Goal: Task Accomplishment & Management: Use online tool/utility

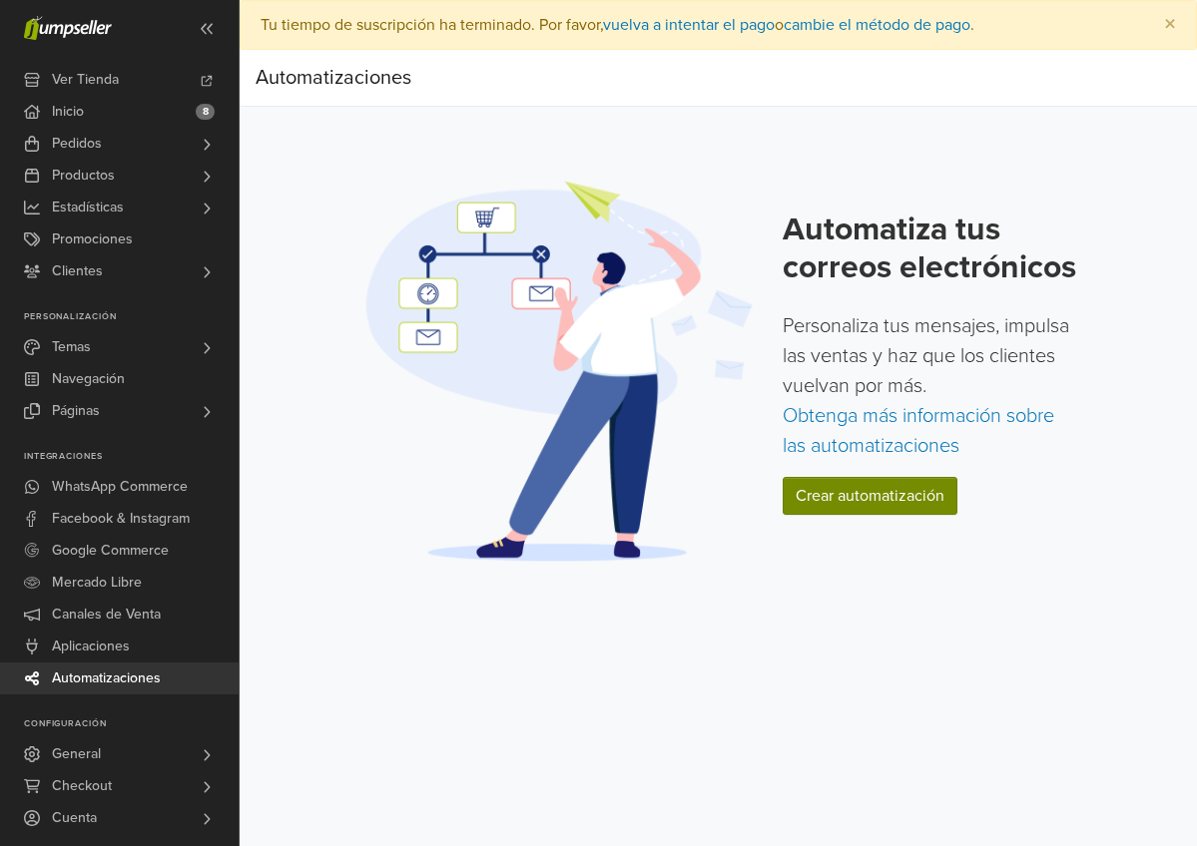
click at [782, 482] on link "Crear automatización" at bounding box center [869, 496] width 175 height 38
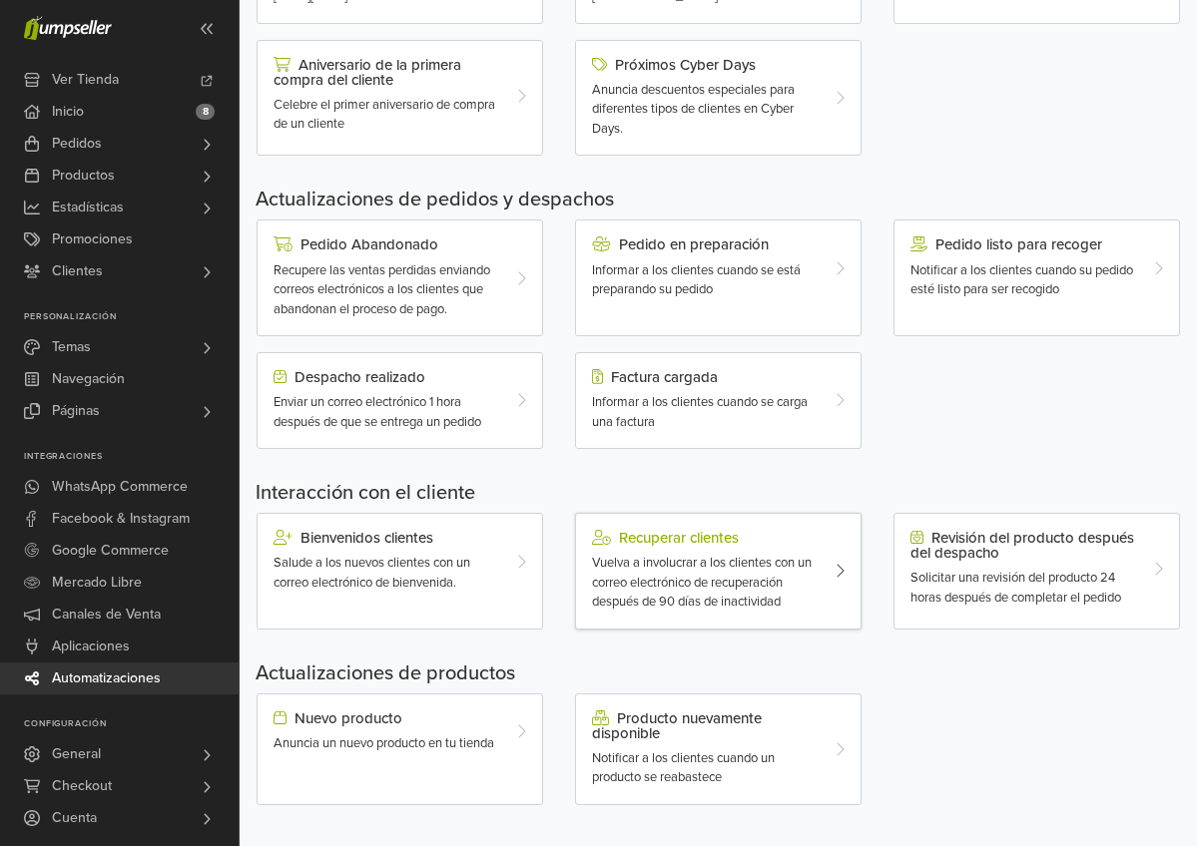
scroll to position [509, 0]
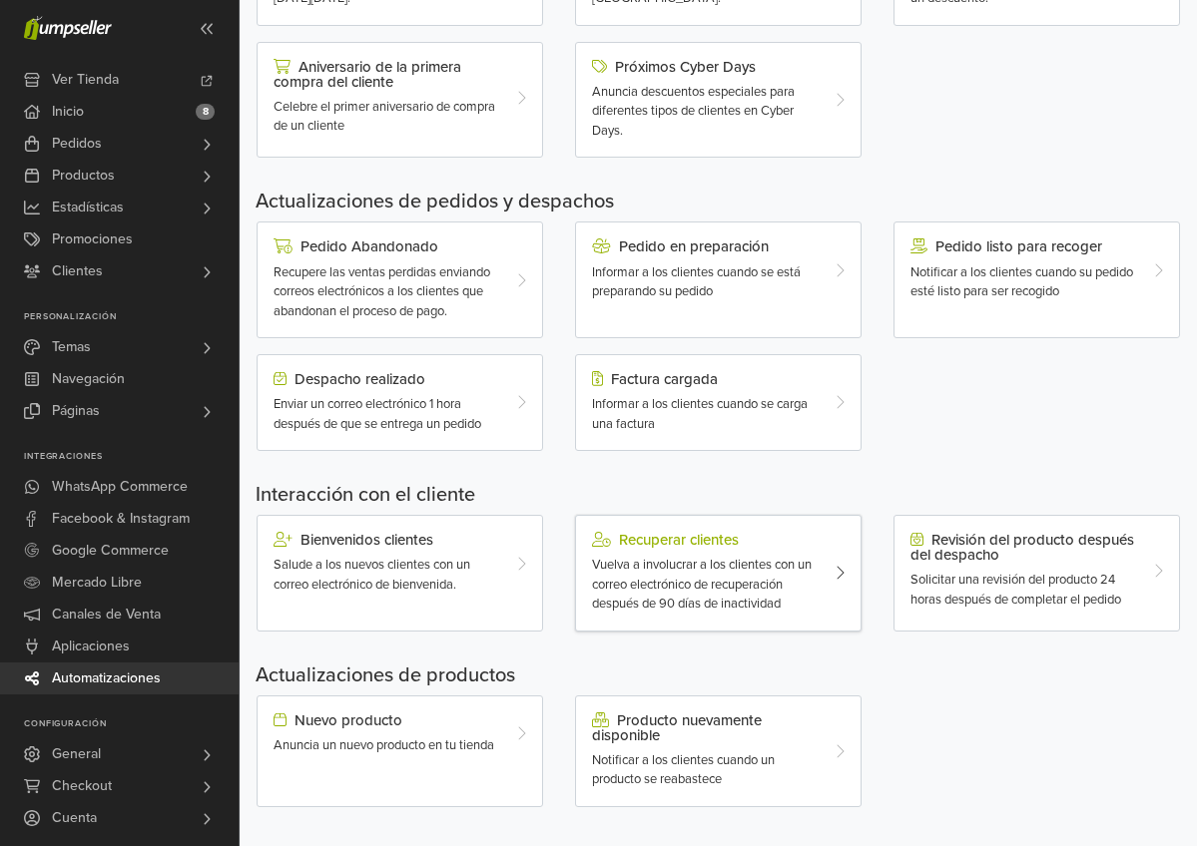
click at [701, 564] on span "Vuelva a involucrar a los clientes con un correo electrónico de recuperación de…" at bounding box center [702, 584] width 220 height 55
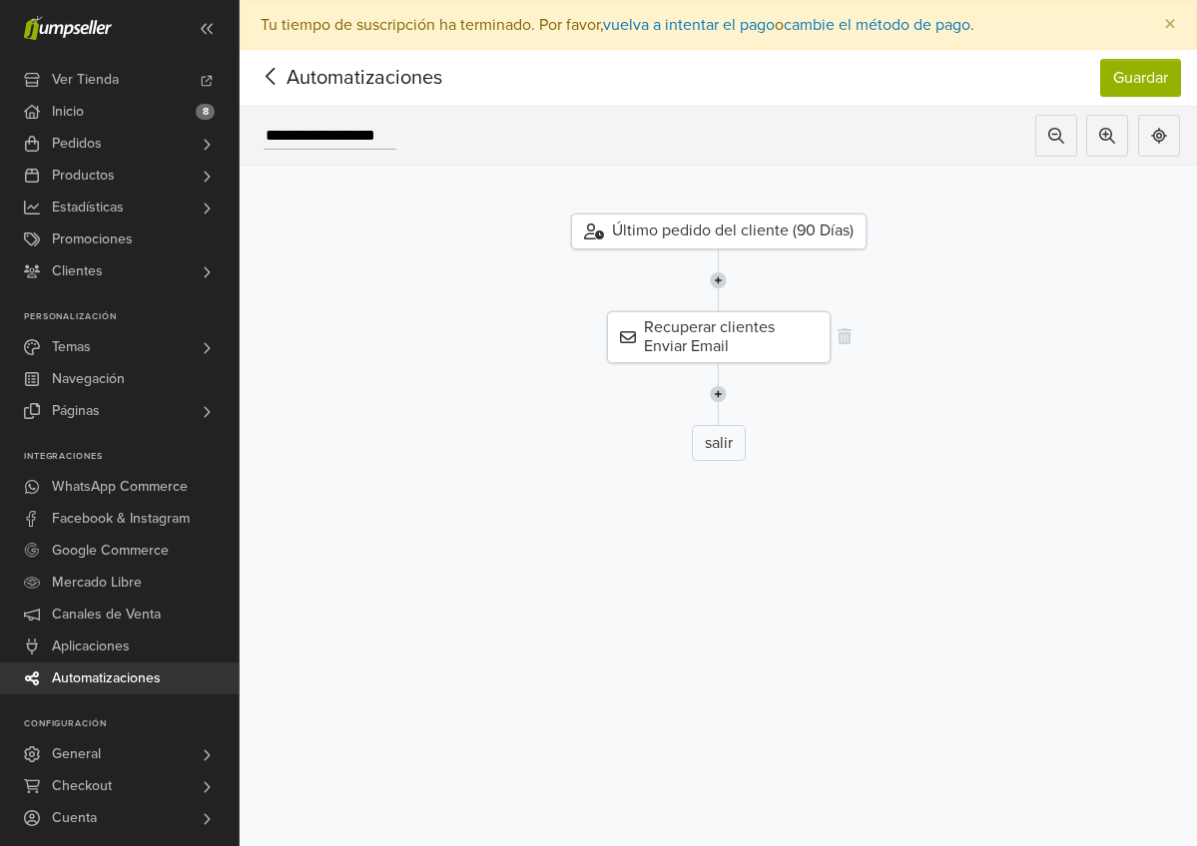
click at [748, 347] on div "Recuperar clientes Enviar Email" at bounding box center [719, 337] width 224 height 52
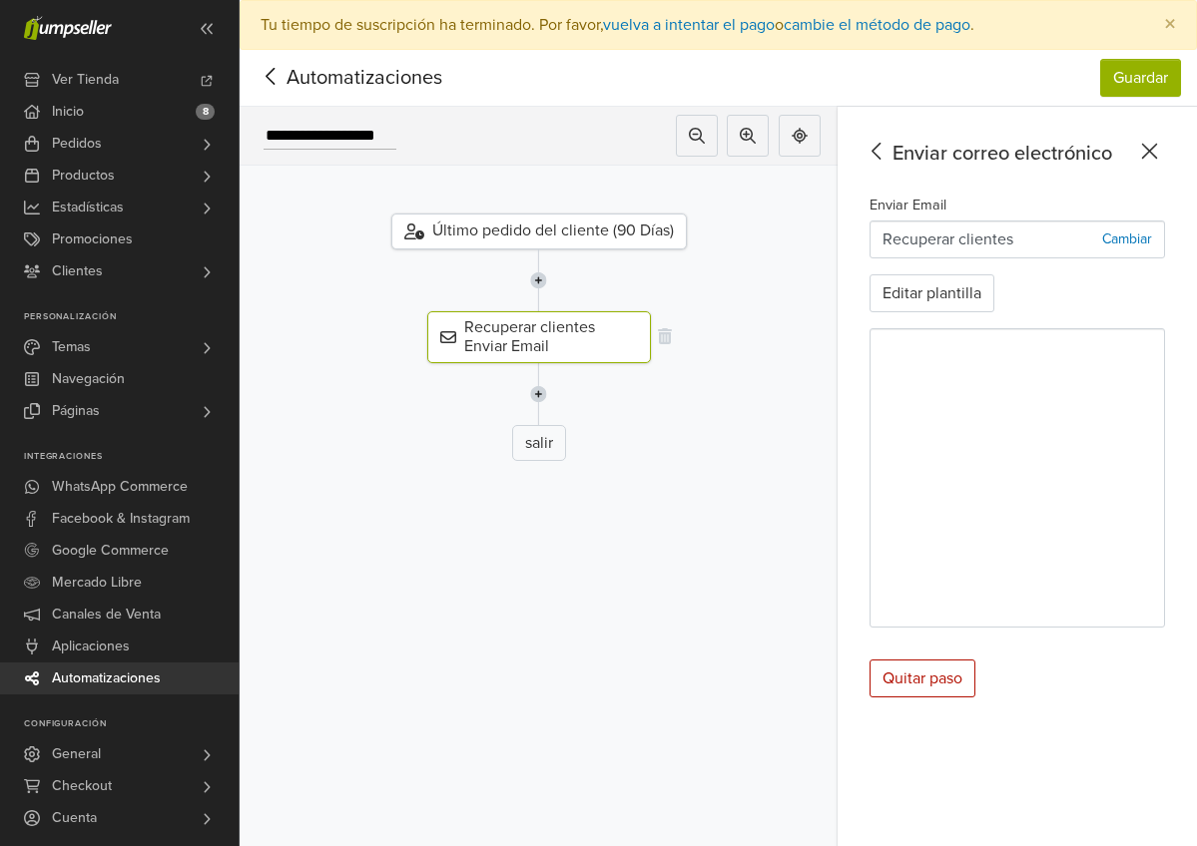
click at [553, 333] on div "Recuperar clientes Enviar Email" at bounding box center [539, 337] width 224 height 52
click at [517, 327] on div "Recuperar clientes Enviar Email" at bounding box center [539, 337] width 224 height 52
click at [558, 330] on div "Recuperar clientes Enviar Email" at bounding box center [539, 337] width 224 height 52
click at [963, 290] on button "Editar plantilla" at bounding box center [931, 293] width 125 height 38
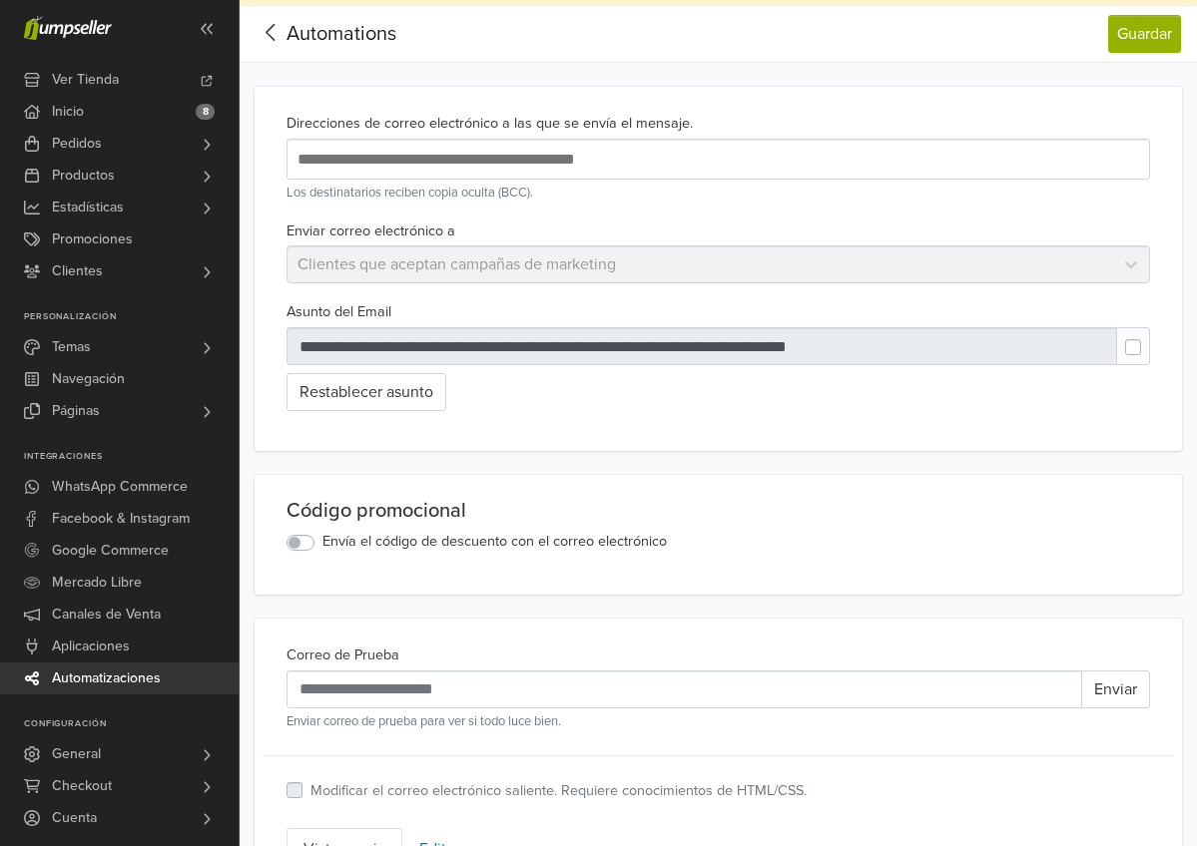
scroll to position [33, 0]
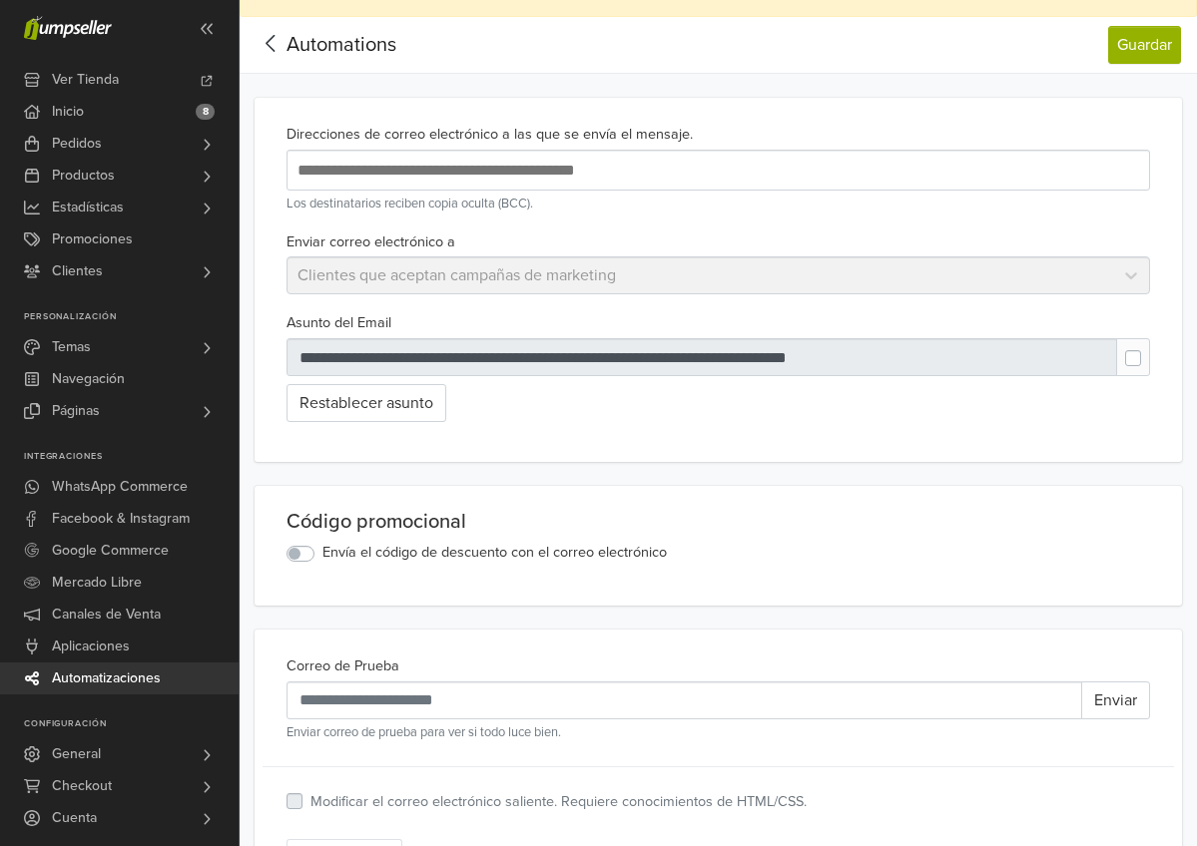
click at [594, 165] on input "text" at bounding box center [616, 170] width 649 height 27
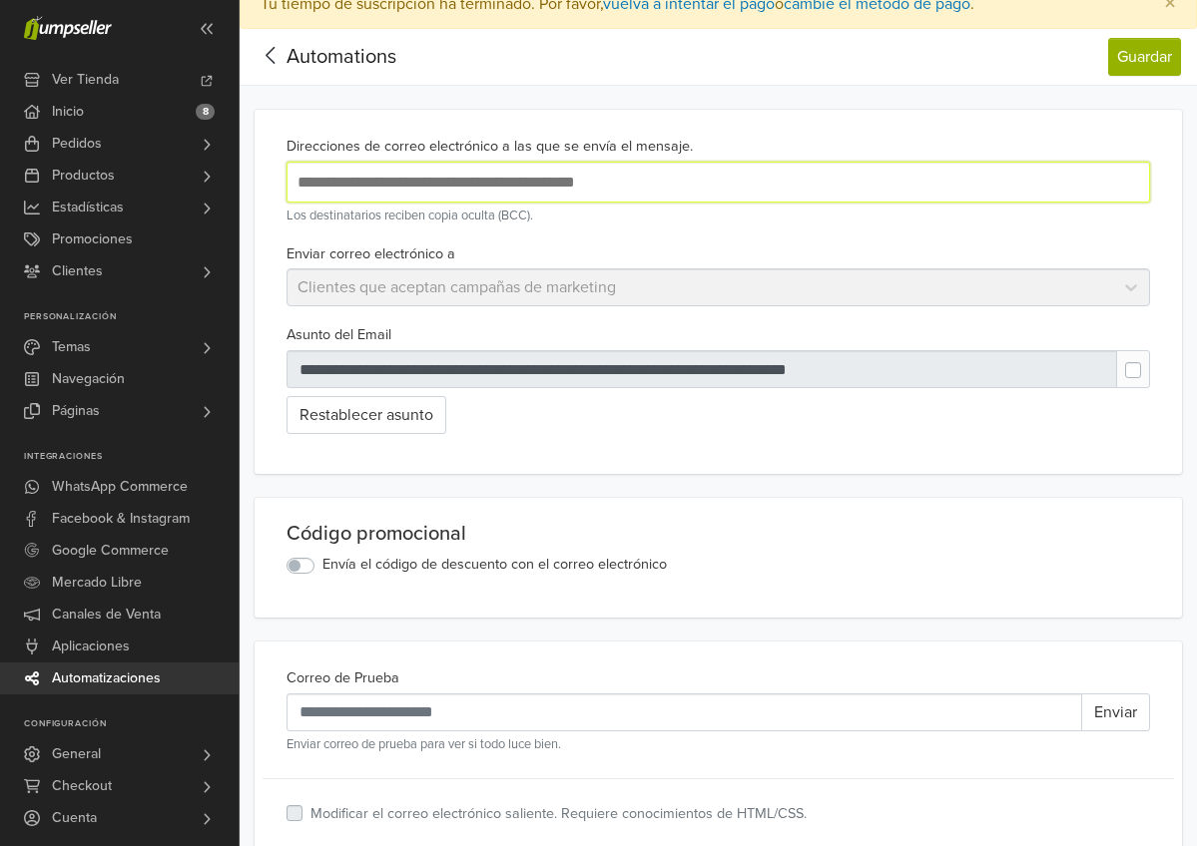
scroll to position [11, 0]
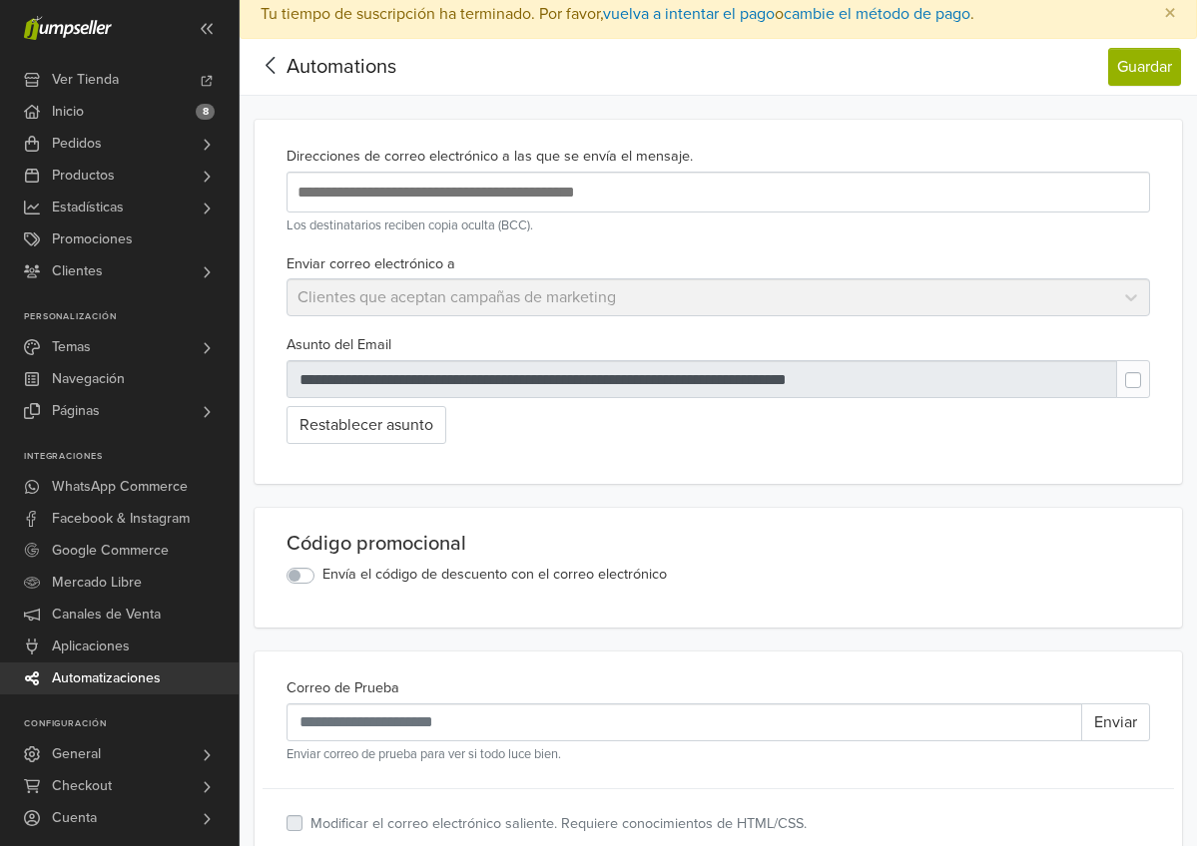
click at [538, 303] on div "Enviar correo electrónico a Clientes que aceptan campañas de marketing" at bounding box center [717, 284] width 879 height 66
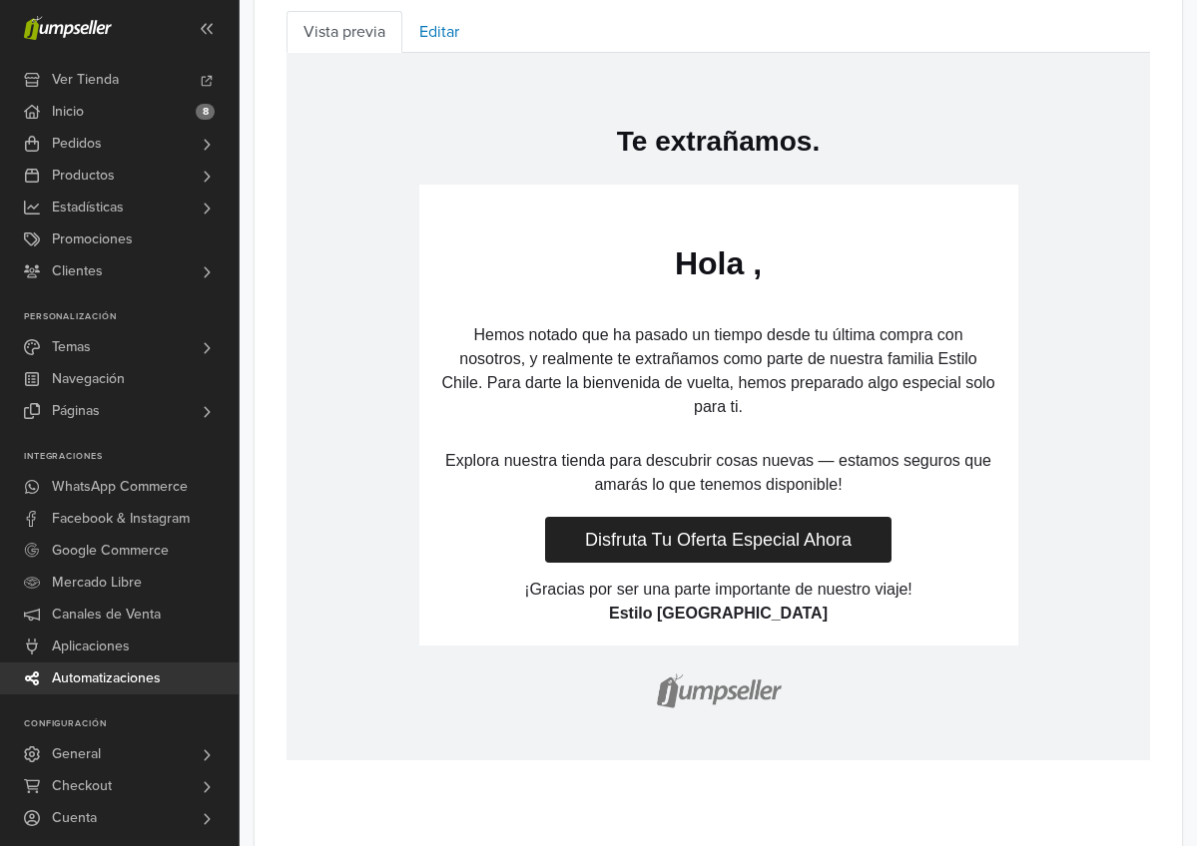
scroll to position [881, 0]
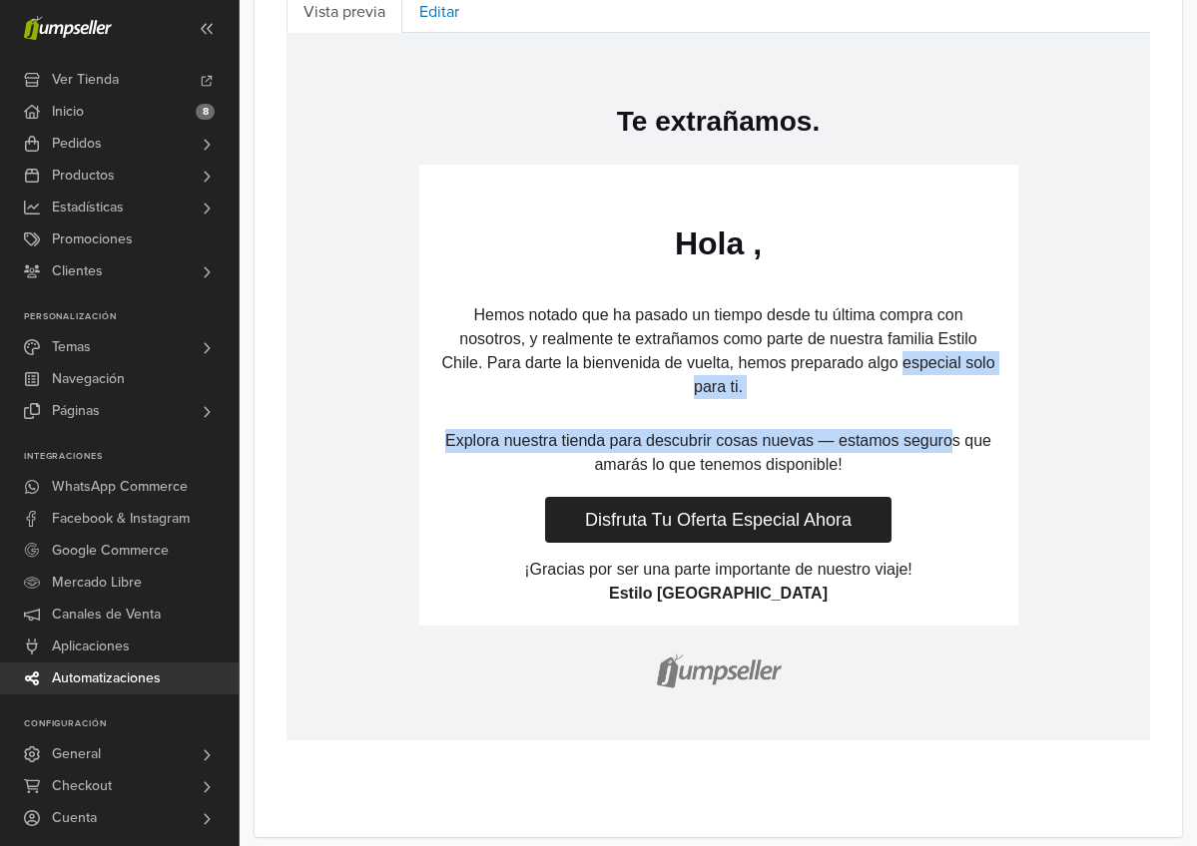
drag, startPoint x: 705, startPoint y: 350, endPoint x: 731, endPoint y: 439, distance: 92.5
click at [731, 439] on td "Hola , Hemos notado que ha pasado un tiempo desde tu última compra con nosotros…" at bounding box center [718, 394] width 599 height 461
click at [727, 433] on p "Explora nuestra tienda para descubrir cosas nuevas — estamos seguros que amarás…" at bounding box center [718, 452] width 559 height 48
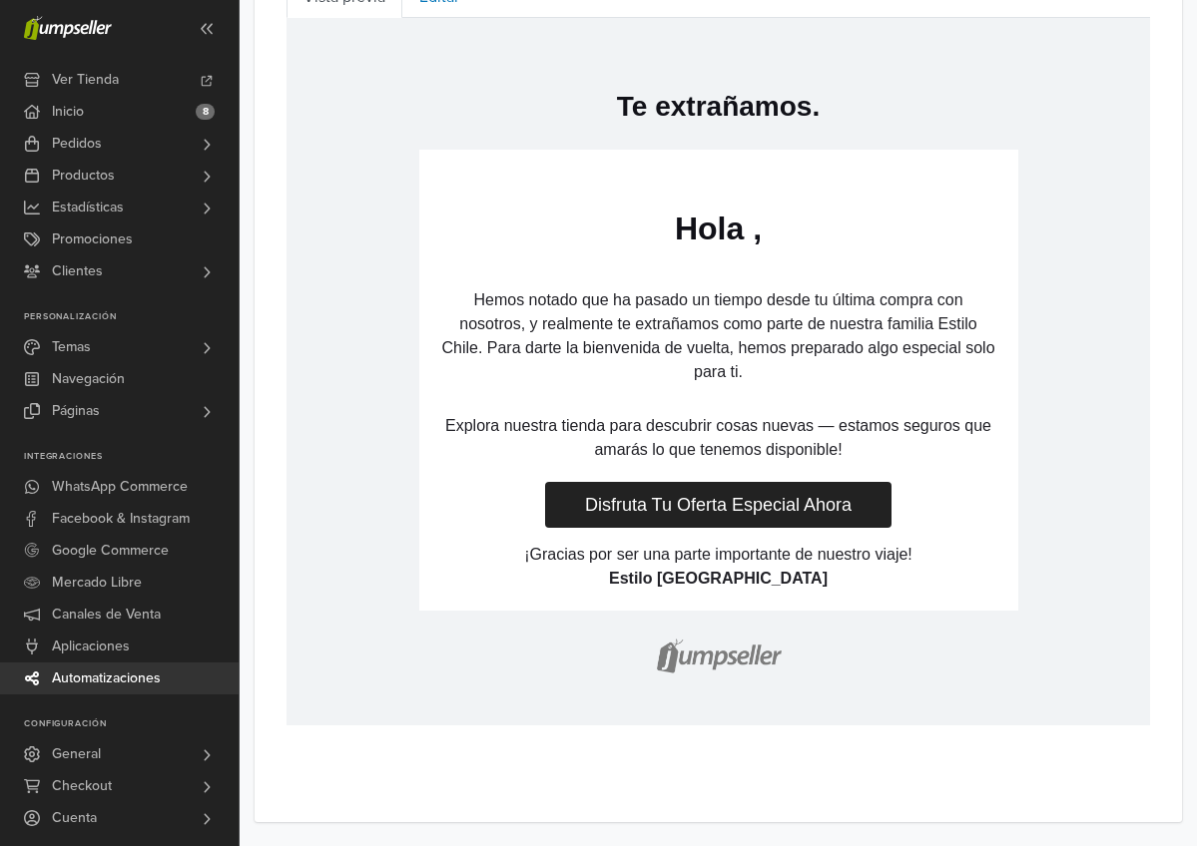
scroll to position [896, 0]
click at [614, 577] on p "Estilo [GEOGRAPHIC_DATA]" at bounding box center [718, 578] width 559 height 24
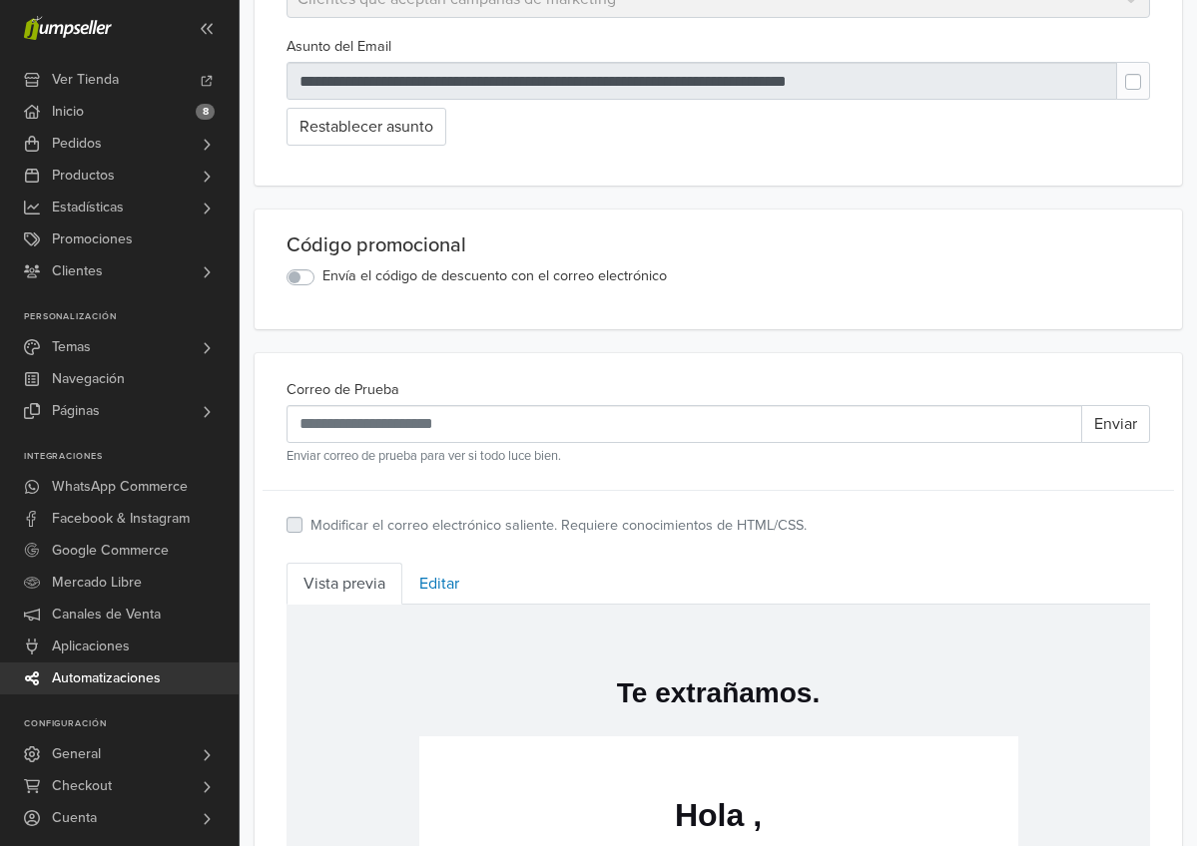
scroll to position [310, 0]
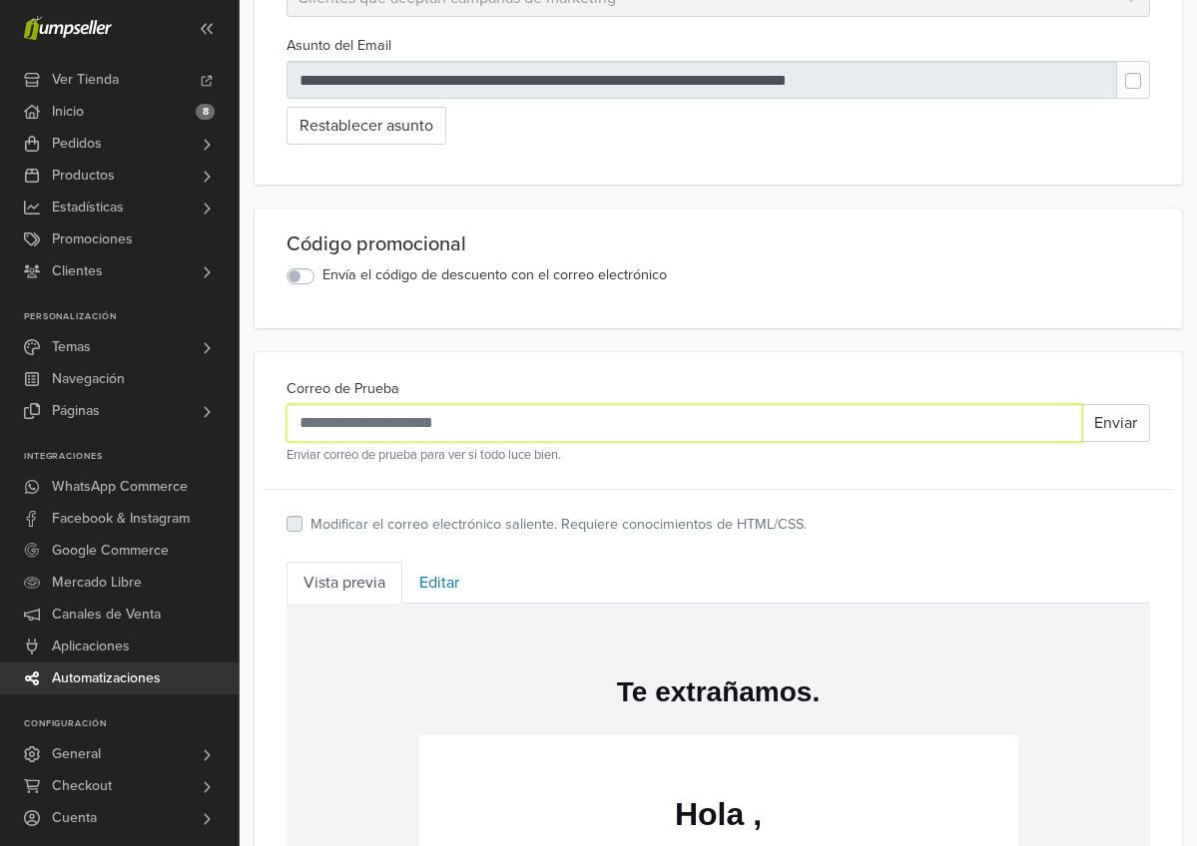
click at [589, 424] on input "Correo de Prueba" at bounding box center [683, 423] width 795 height 38
type input "*"
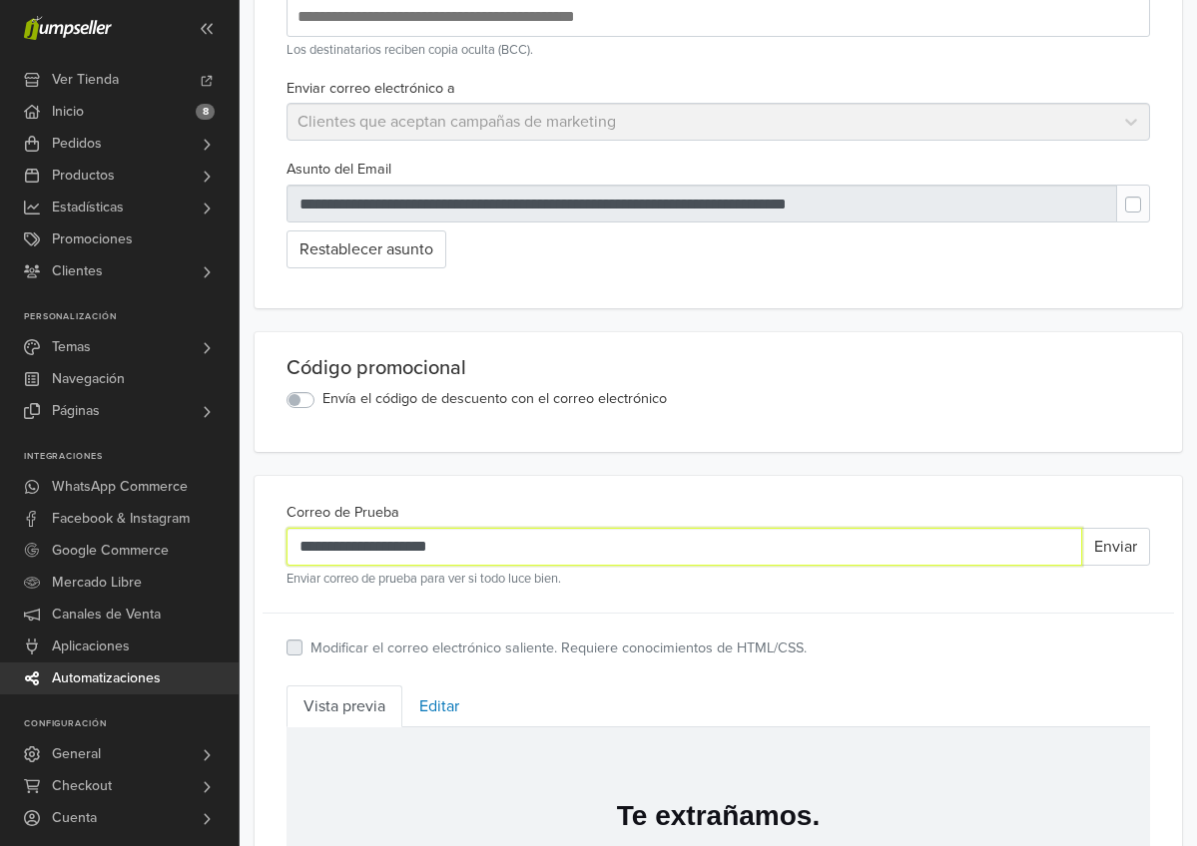
scroll to position [202, 0]
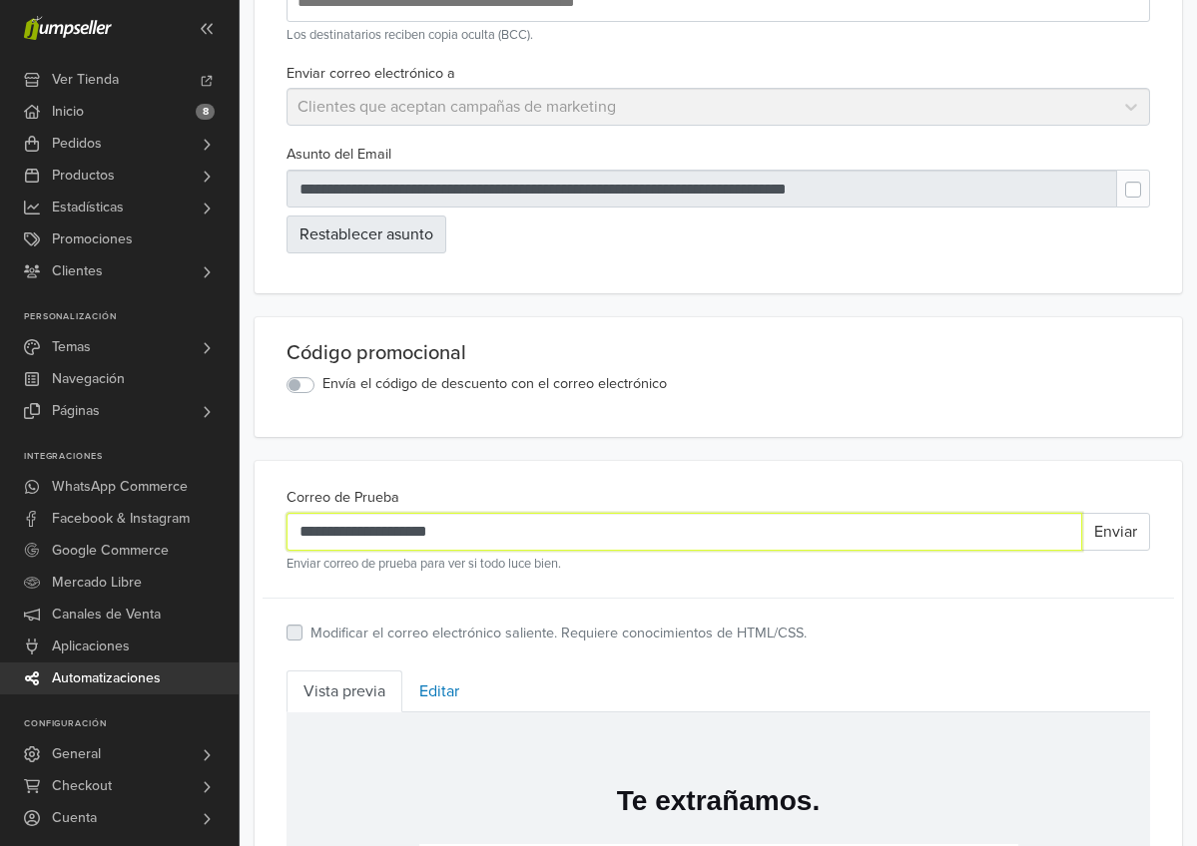
type input "**********"
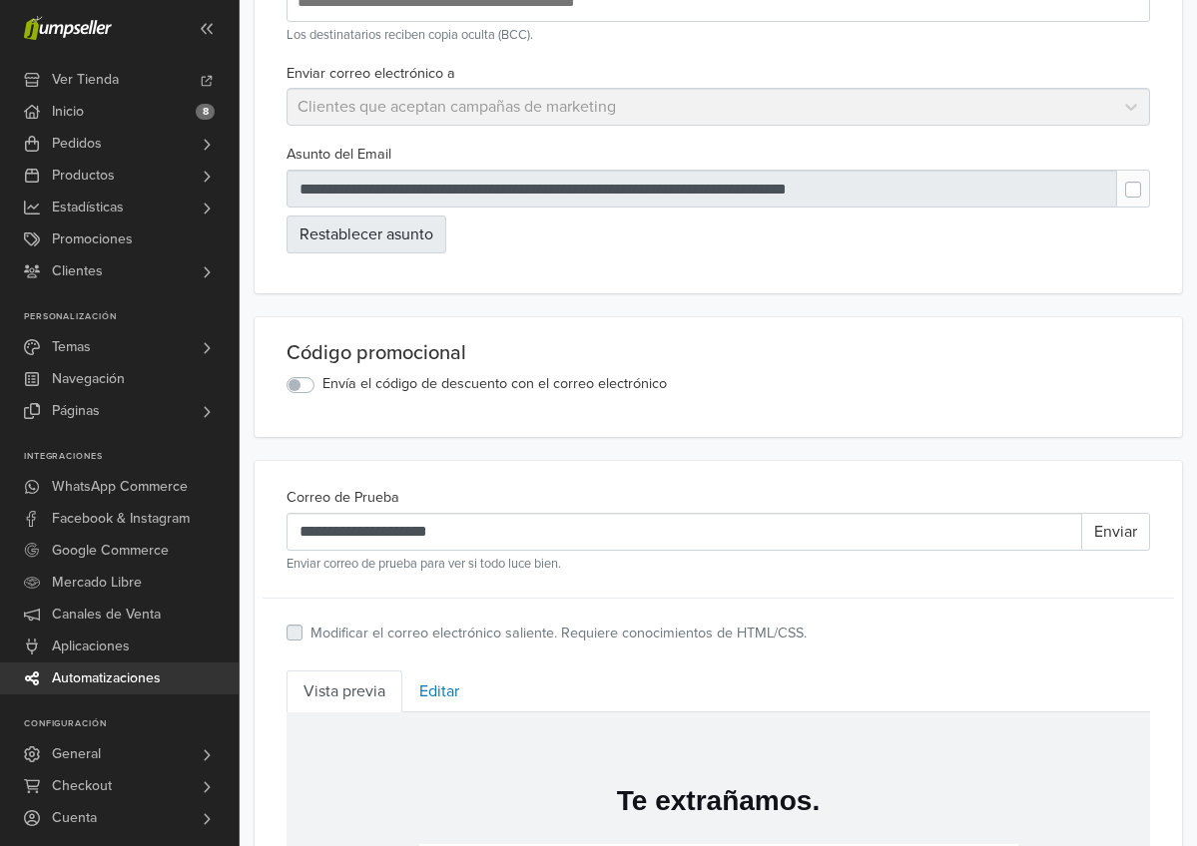
click at [415, 240] on button "Restablecer asunto" at bounding box center [366, 235] width 160 height 38
click at [322, 229] on button "Restablecer asunto" at bounding box center [366, 235] width 160 height 38
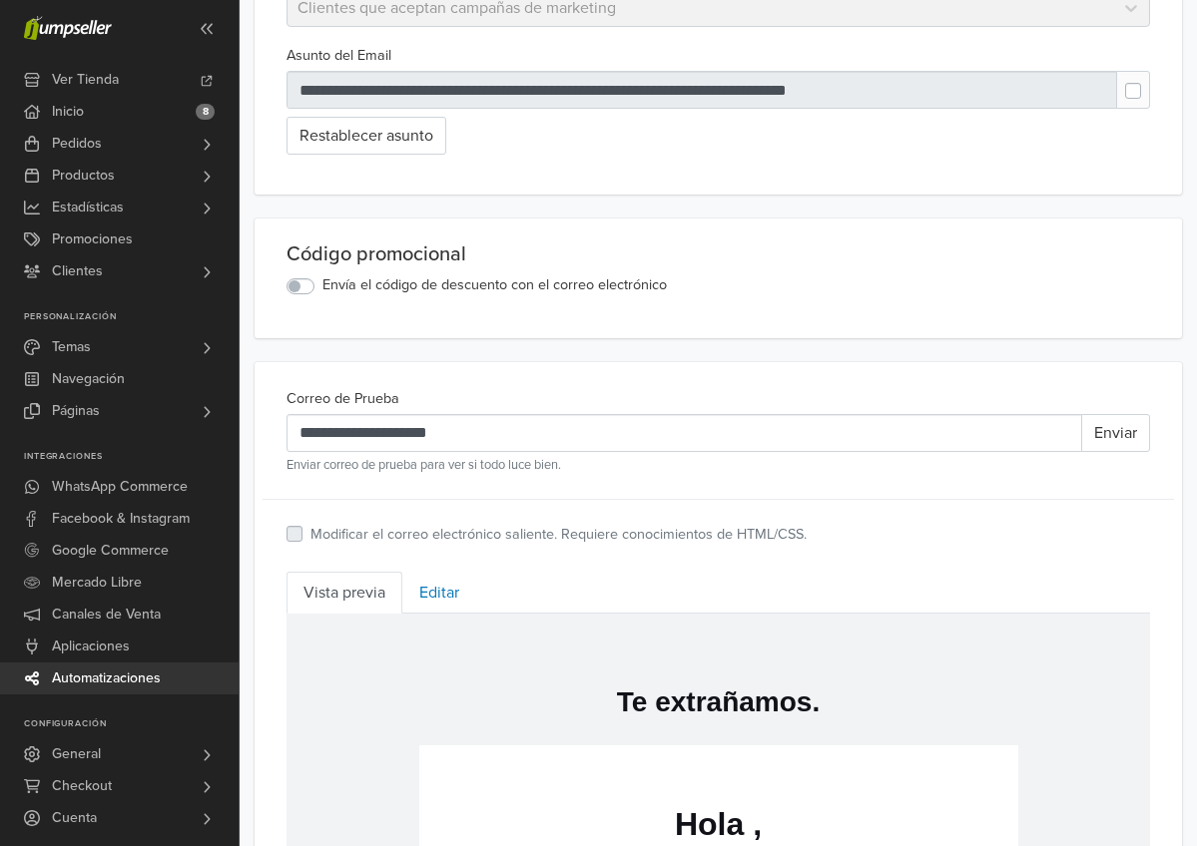
scroll to position [307, 0]
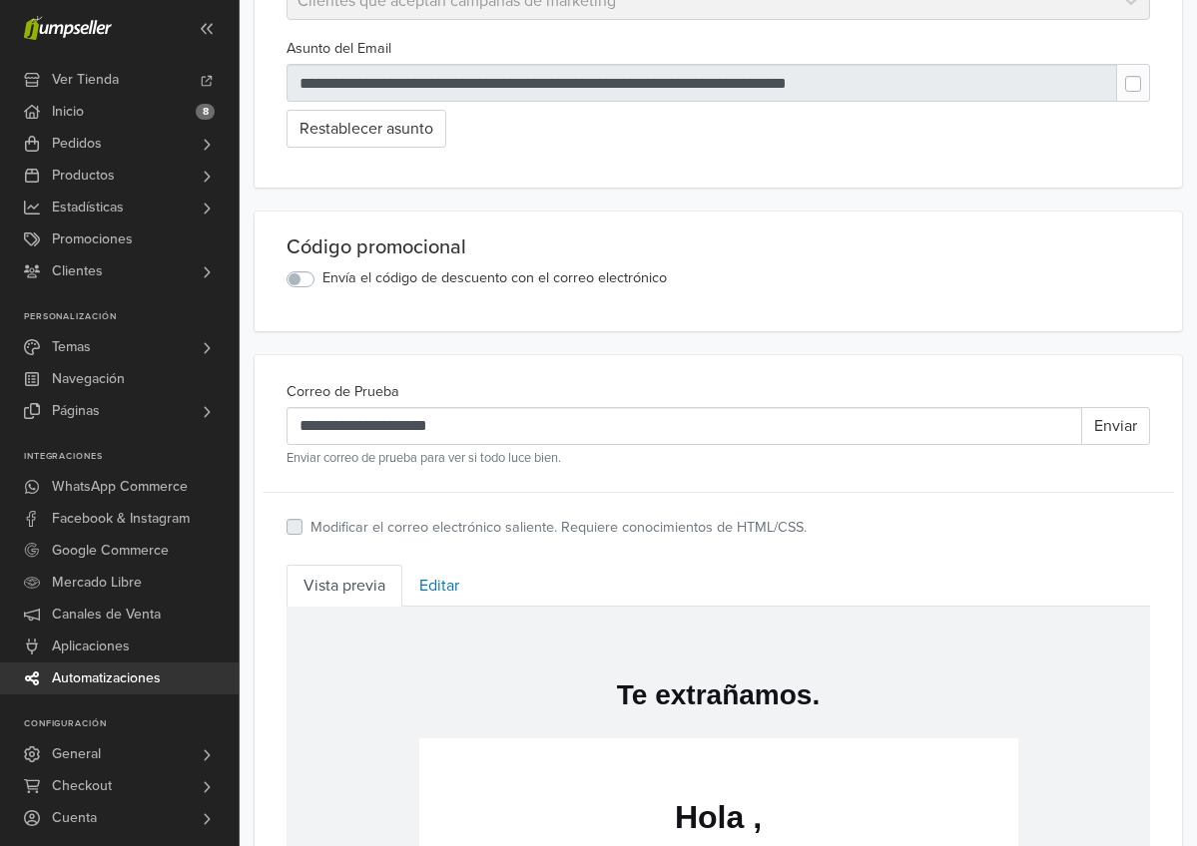
click at [322, 280] on label "Envía el código de descuento con el correo electrónico" at bounding box center [494, 278] width 344 height 22
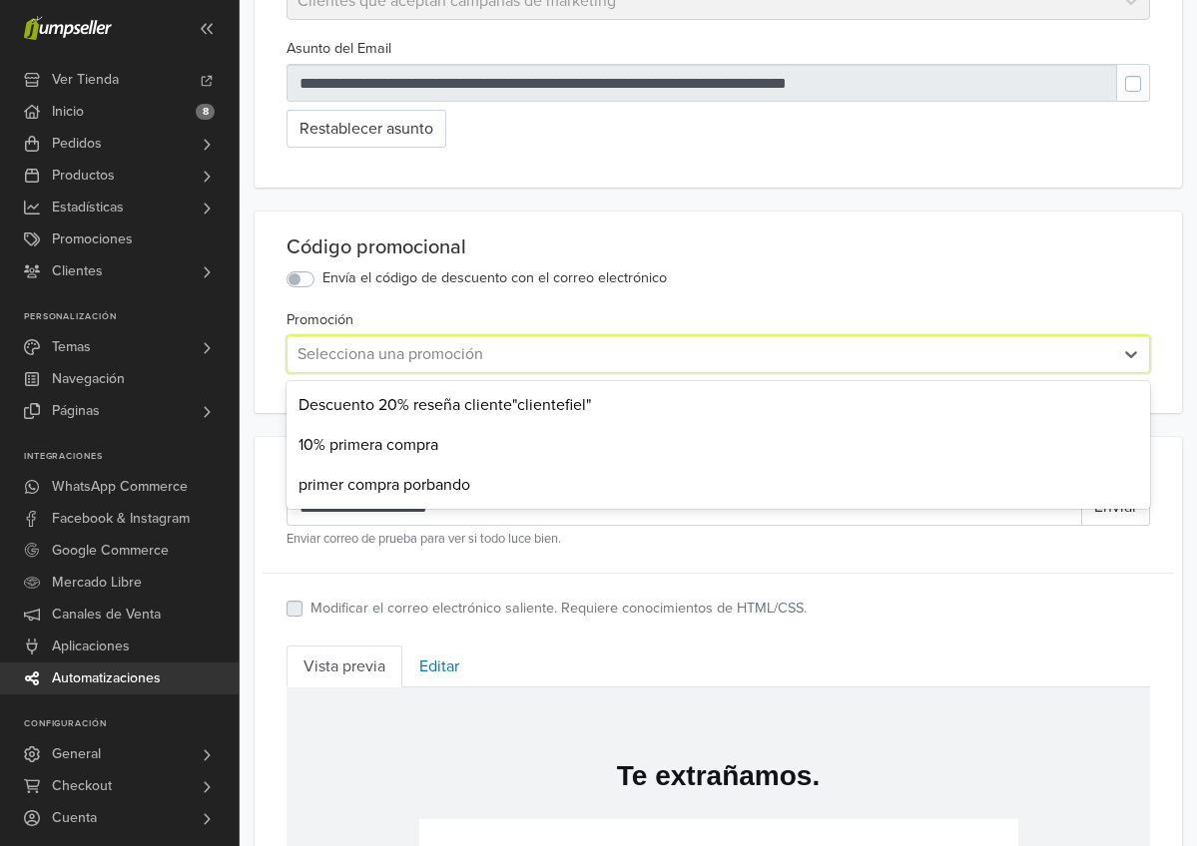
click at [354, 349] on div "Selecciona una promoción" at bounding box center [699, 354] width 805 height 24
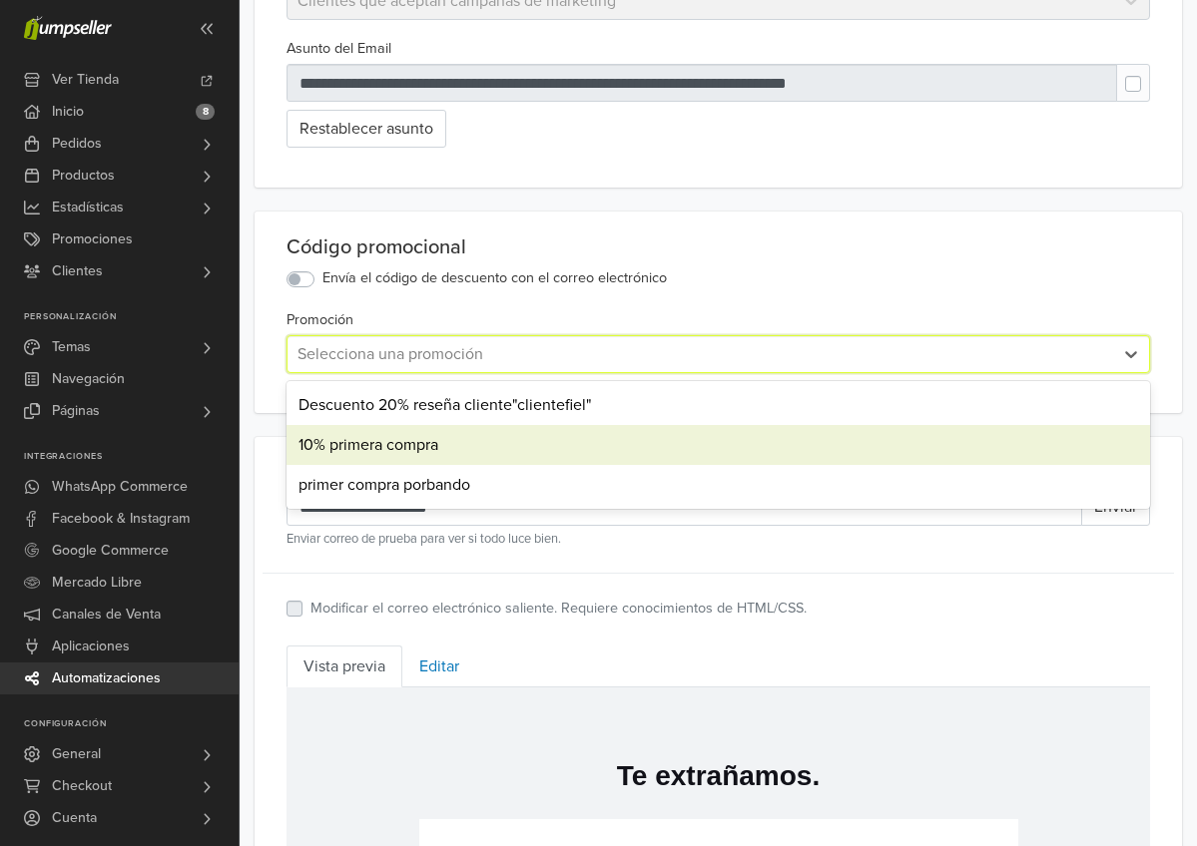
click at [358, 450] on div "10% primera compra" at bounding box center [717, 445] width 863 height 40
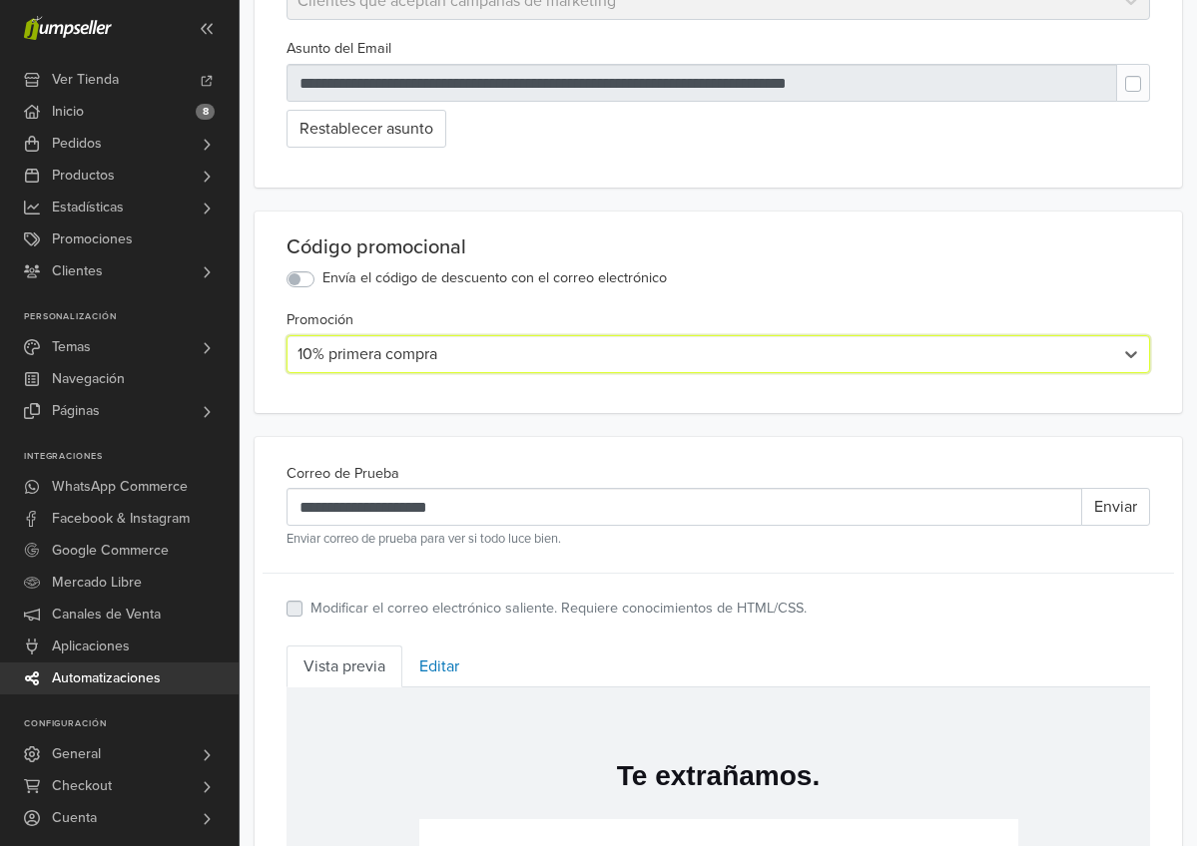
click at [334, 359] on div "10% primera compra" at bounding box center [699, 354] width 805 height 24
click at [345, 359] on div "10% primera compra" at bounding box center [699, 354] width 805 height 24
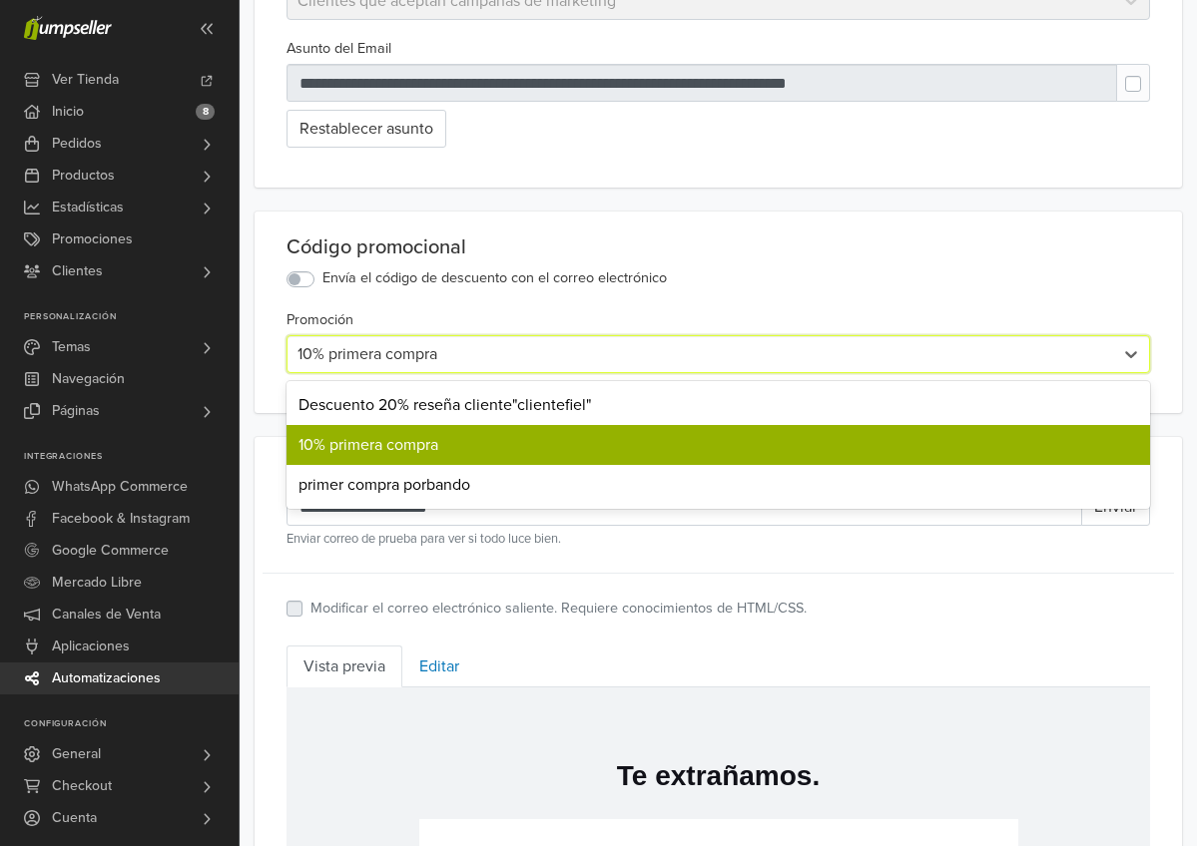
click at [379, 356] on div "10% primera compra" at bounding box center [699, 354] width 805 height 24
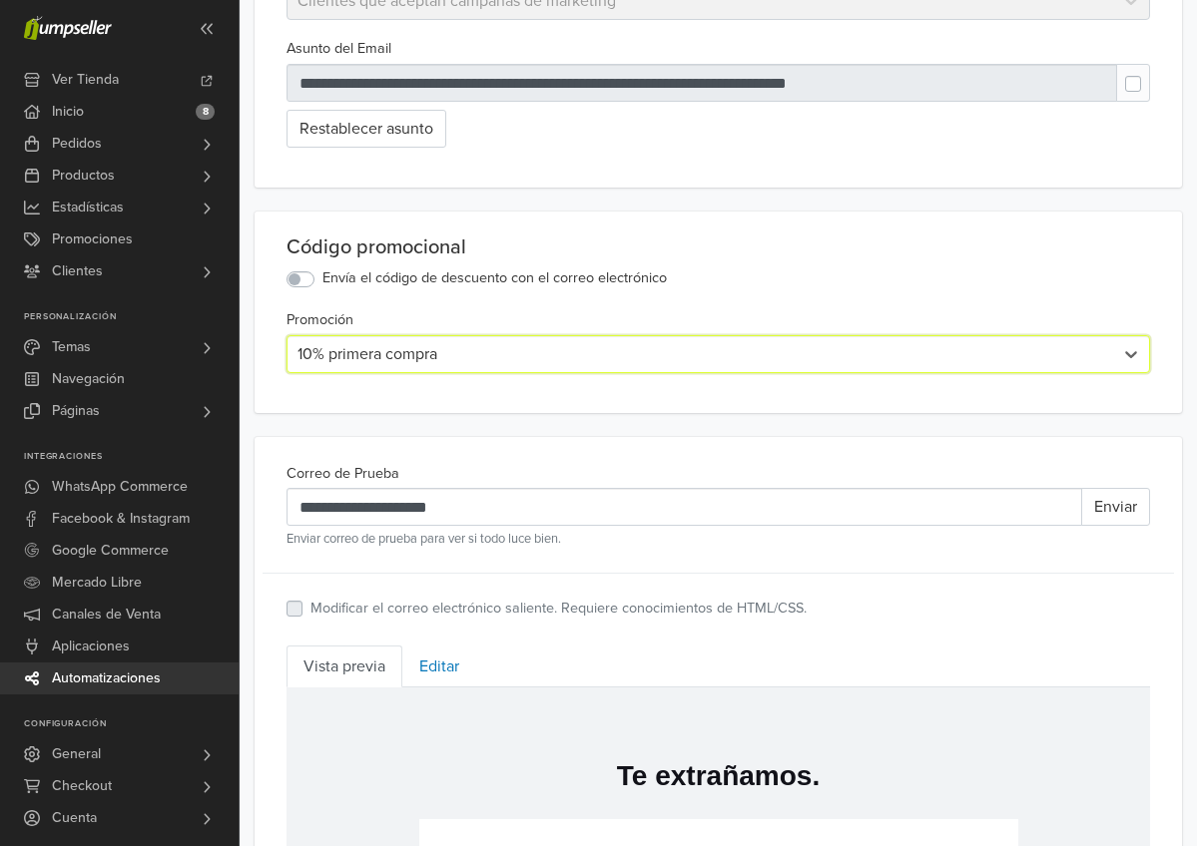
click at [515, 327] on div "Promoción option 10% primera compra, selected. 10% primera compra" at bounding box center [717, 340] width 863 height 66
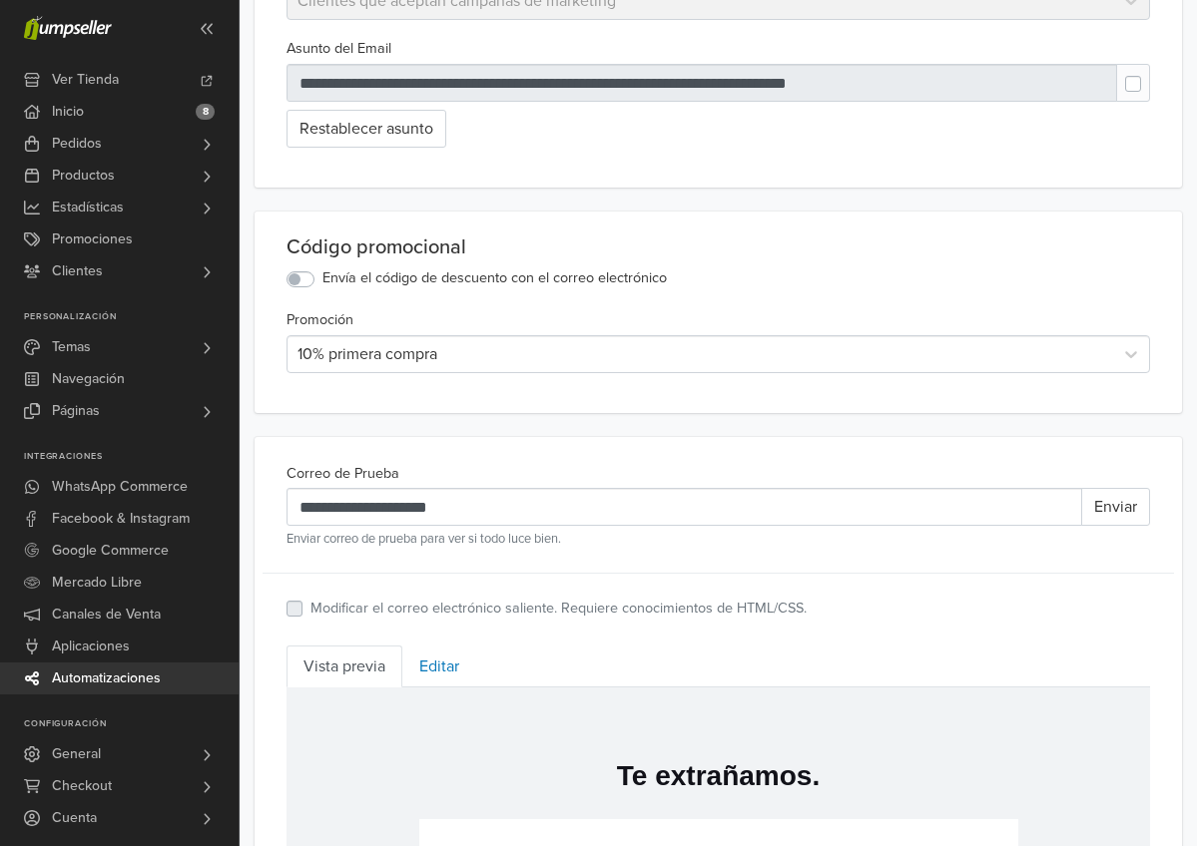
click at [306, 293] on div "Código promocional Envía el código de descuento con el correo electrónico Promo…" at bounding box center [717, 313] width 927 height 202
click at [322, 284] on label "Envía el código de descuento con el correo electrónico" at bounding box center [494, 278] width 344 height 22
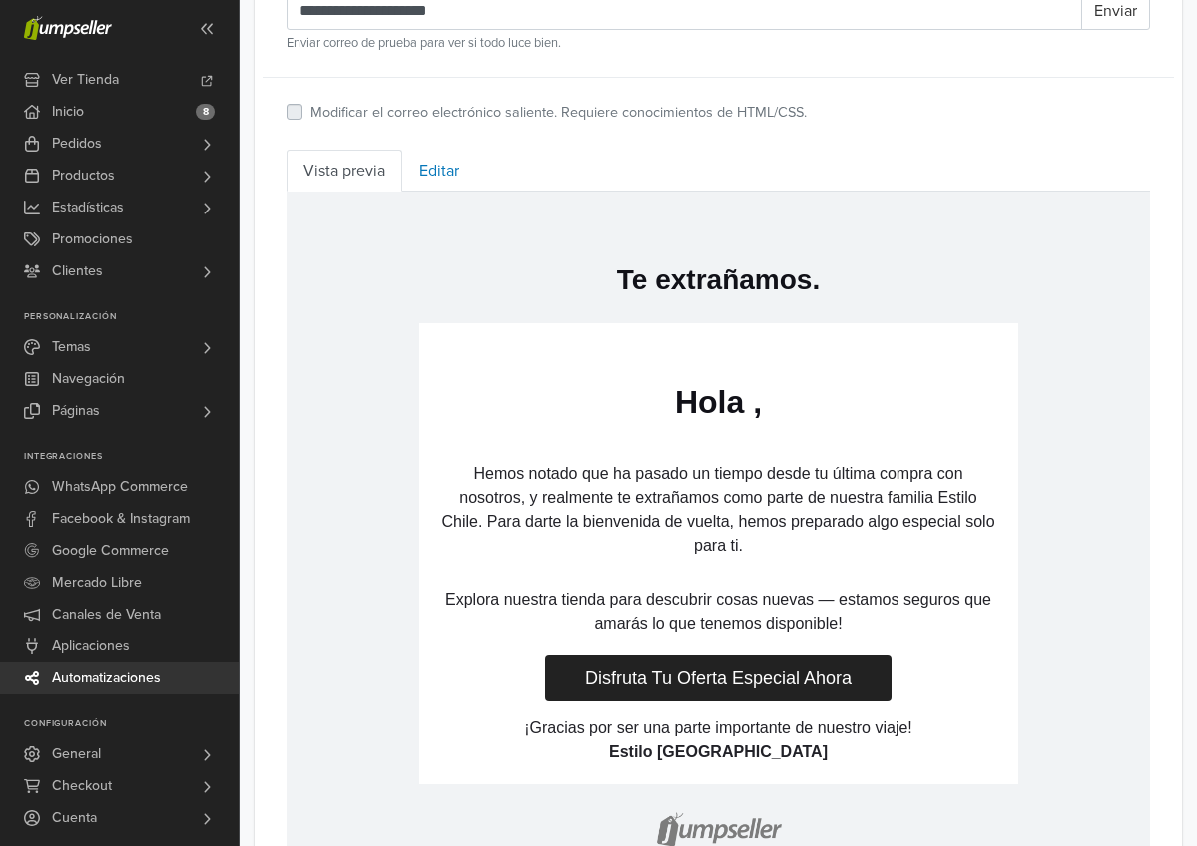
scroll to position [641, 0]
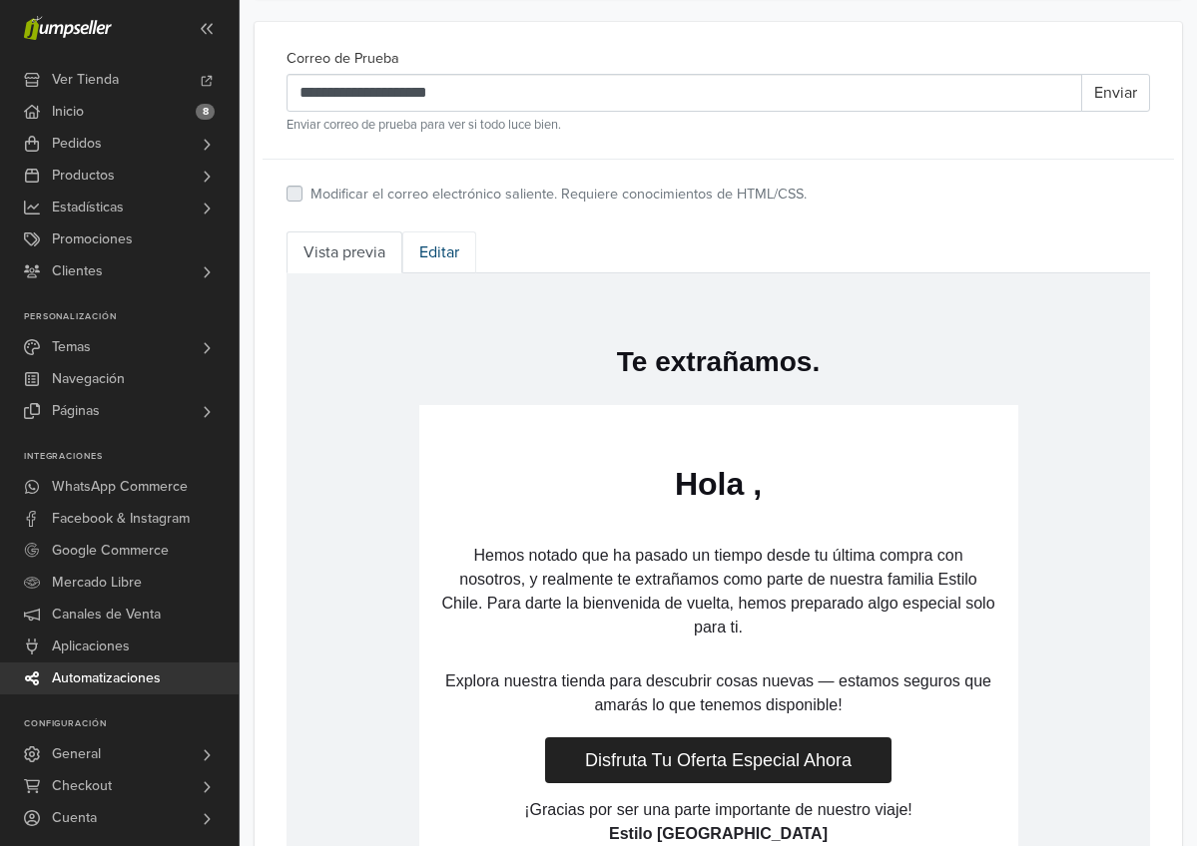
click at [424, 255] on link "Editar" at bounding box center [439, 253] width 74 height 42
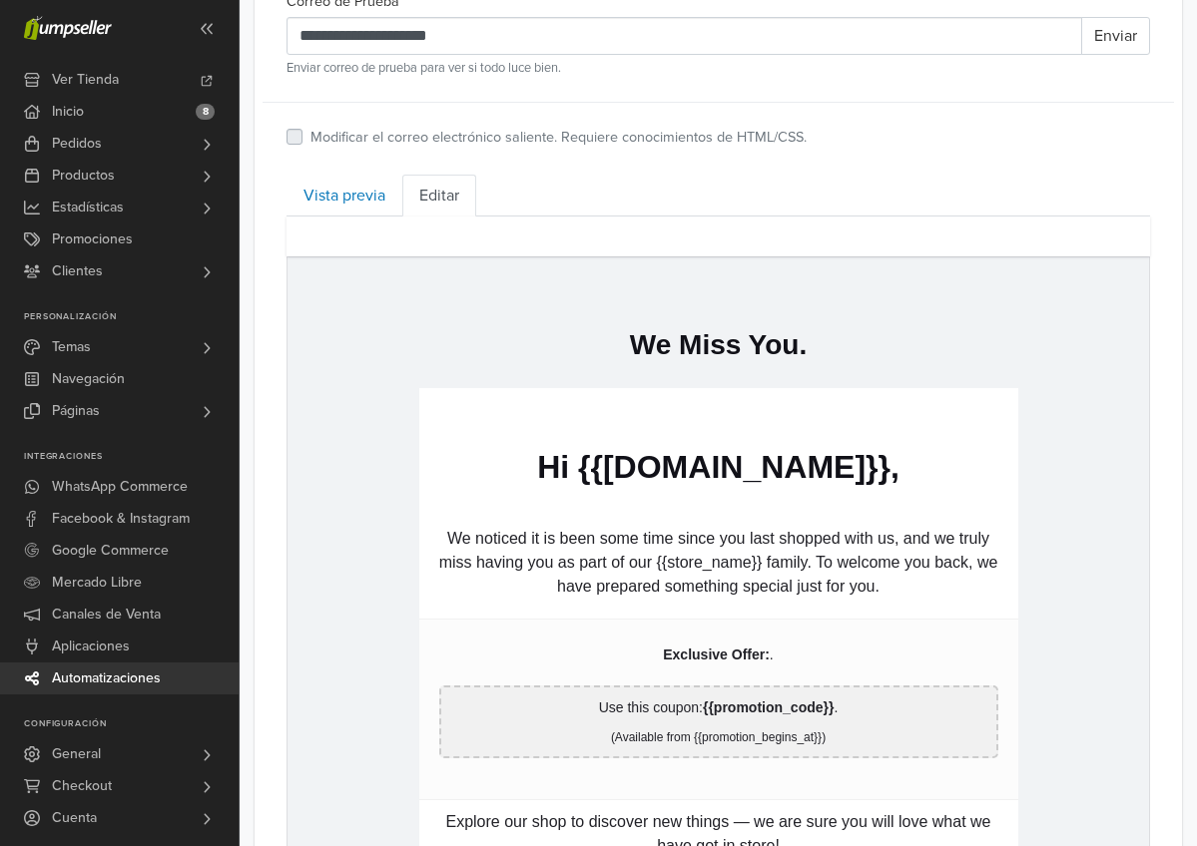
scroll to position [718, 0]
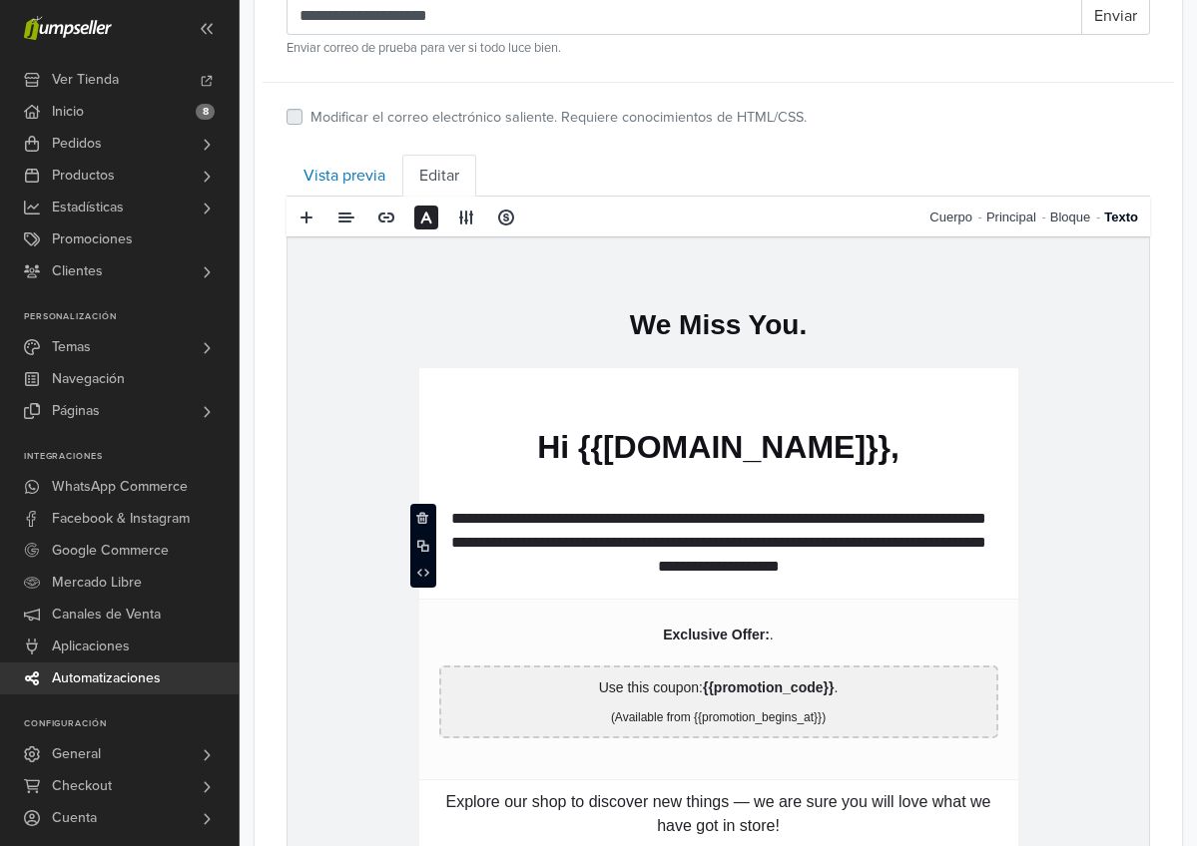
click at [663, 540] on p "**********" at bounding box center [718, 542] width 559 height 72
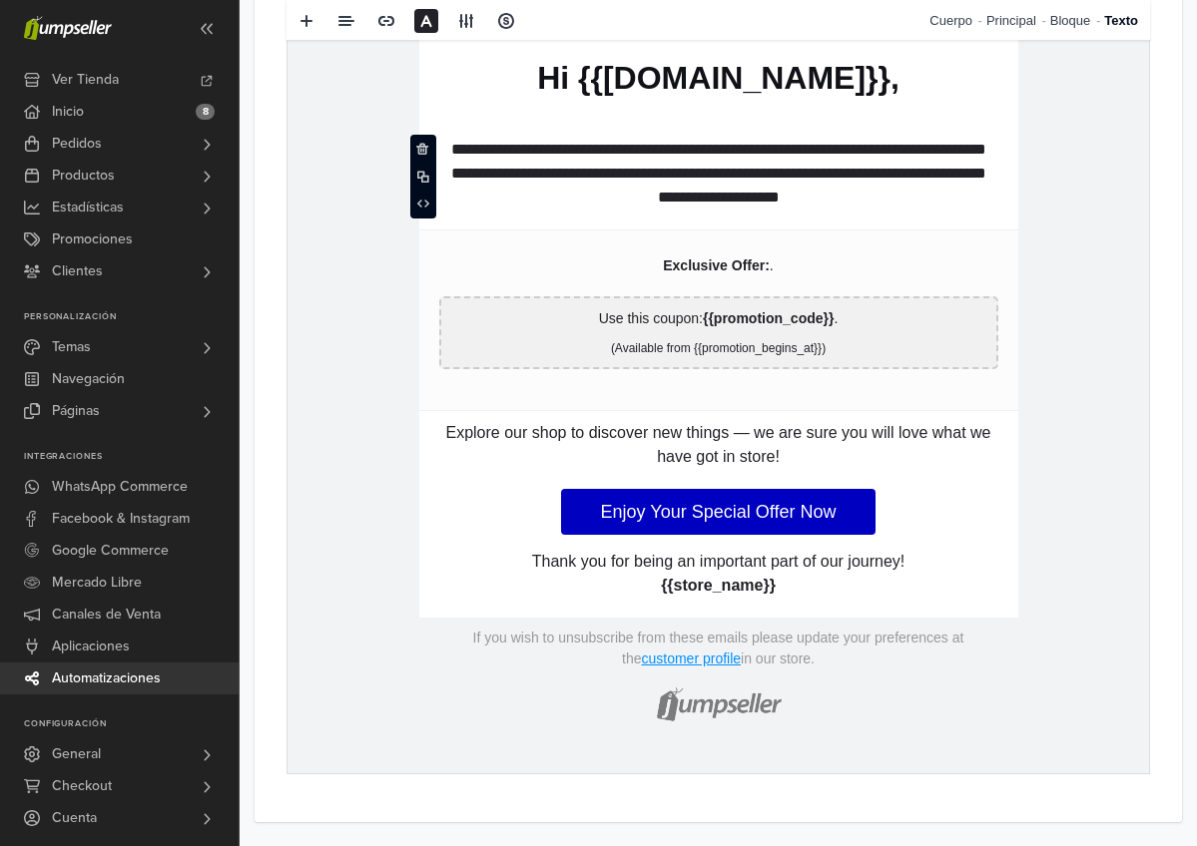
scroll to position [1087, 0]
click at [687, 518] on link "Enjoy Your Special Offer Now" at bounding box center [718, 512] width 315 height 46
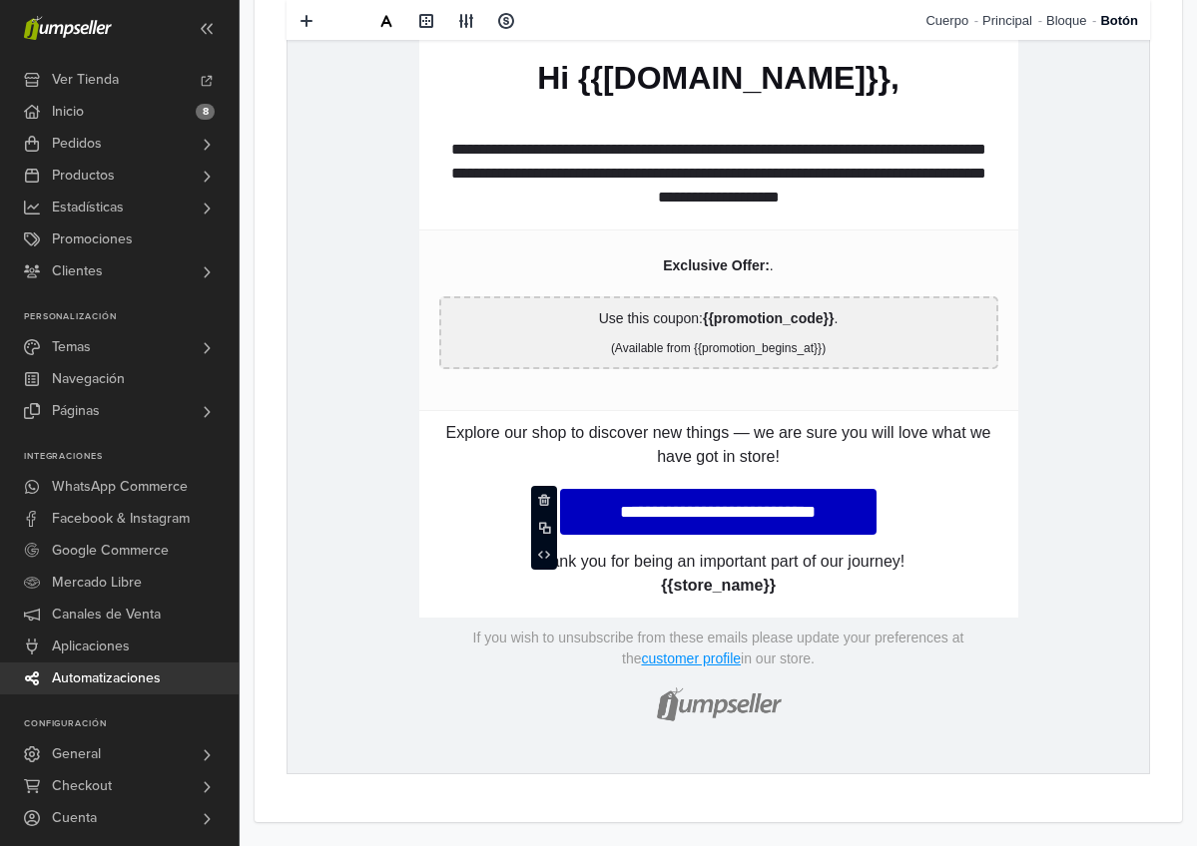
click at [706, 464] on p "Explore our shop to discover new things — we are sure you will love what we hav…" at bounding box center [718, 445] width 559 height 48
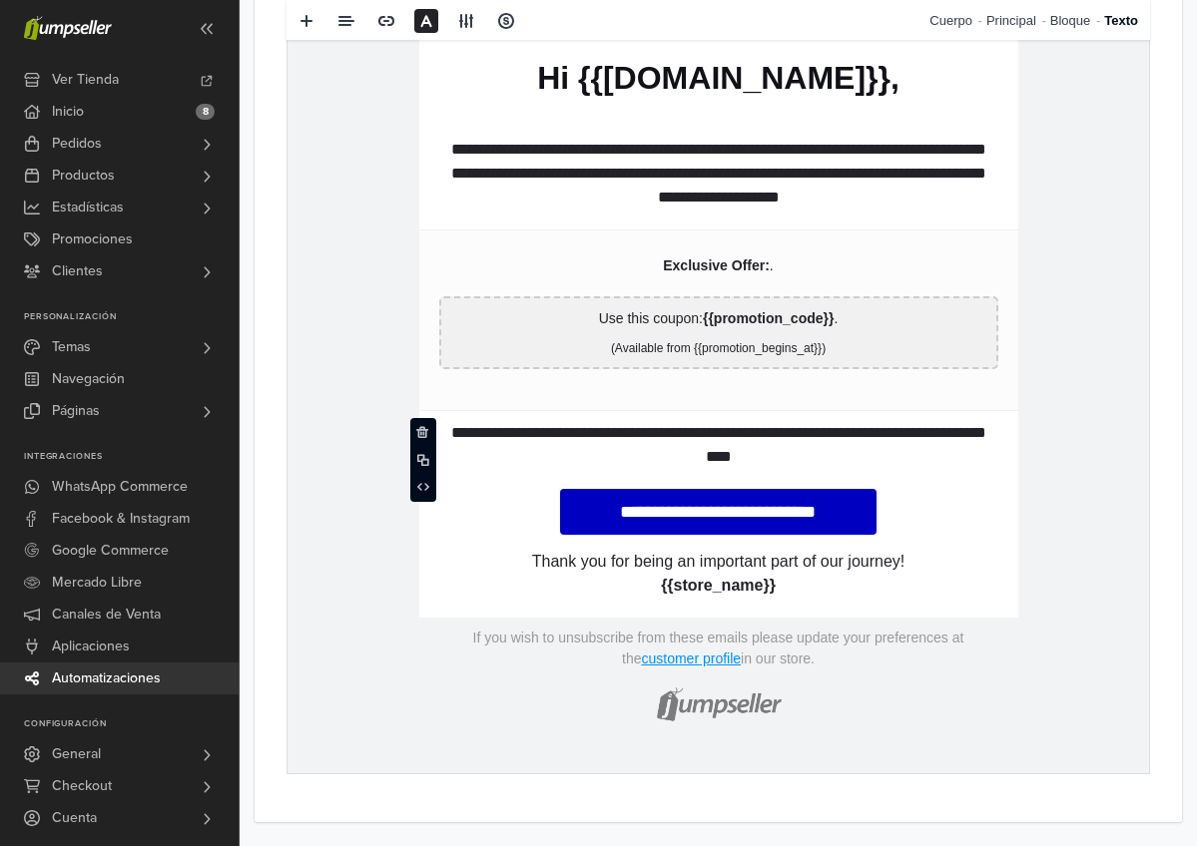
click at [724, 339] on p "(Available from {{promotion_begins_at}})" at bounding box center [718, 348] width 535 height 18
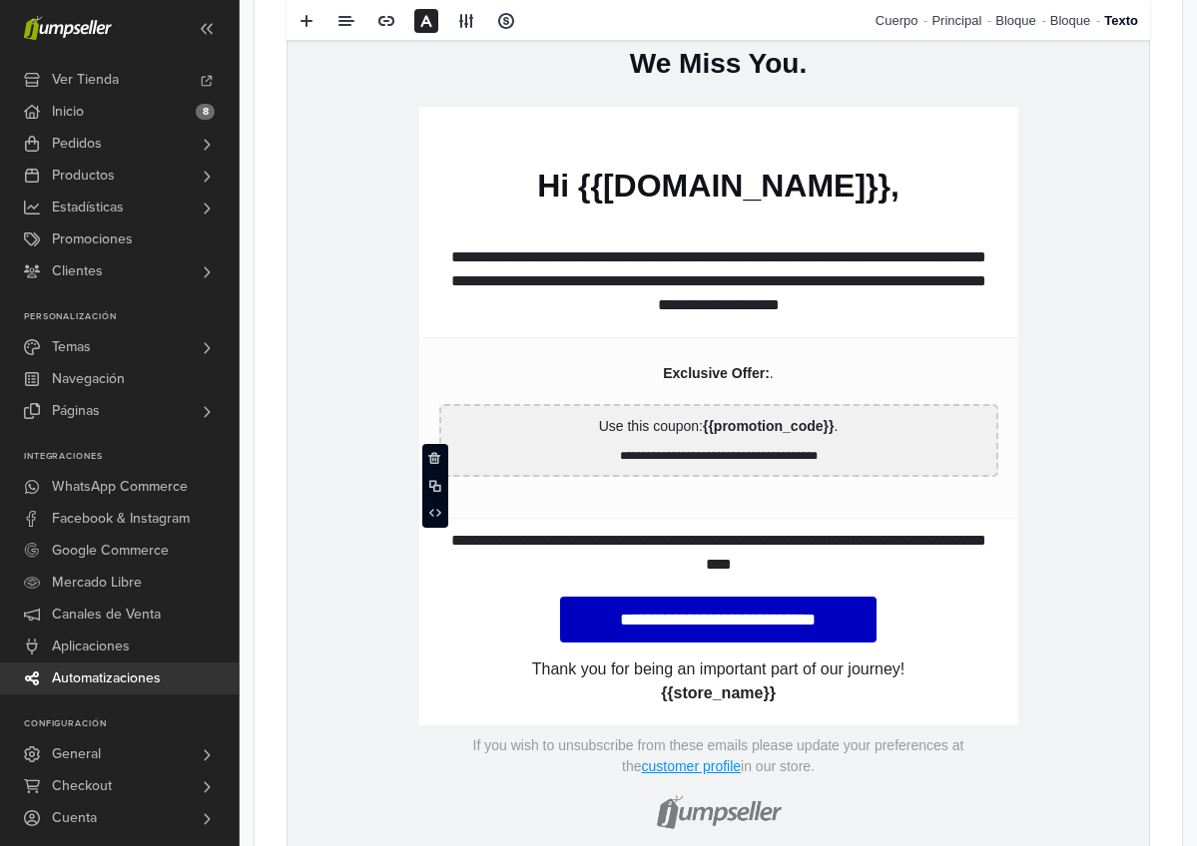
scroll to position [992, 0]
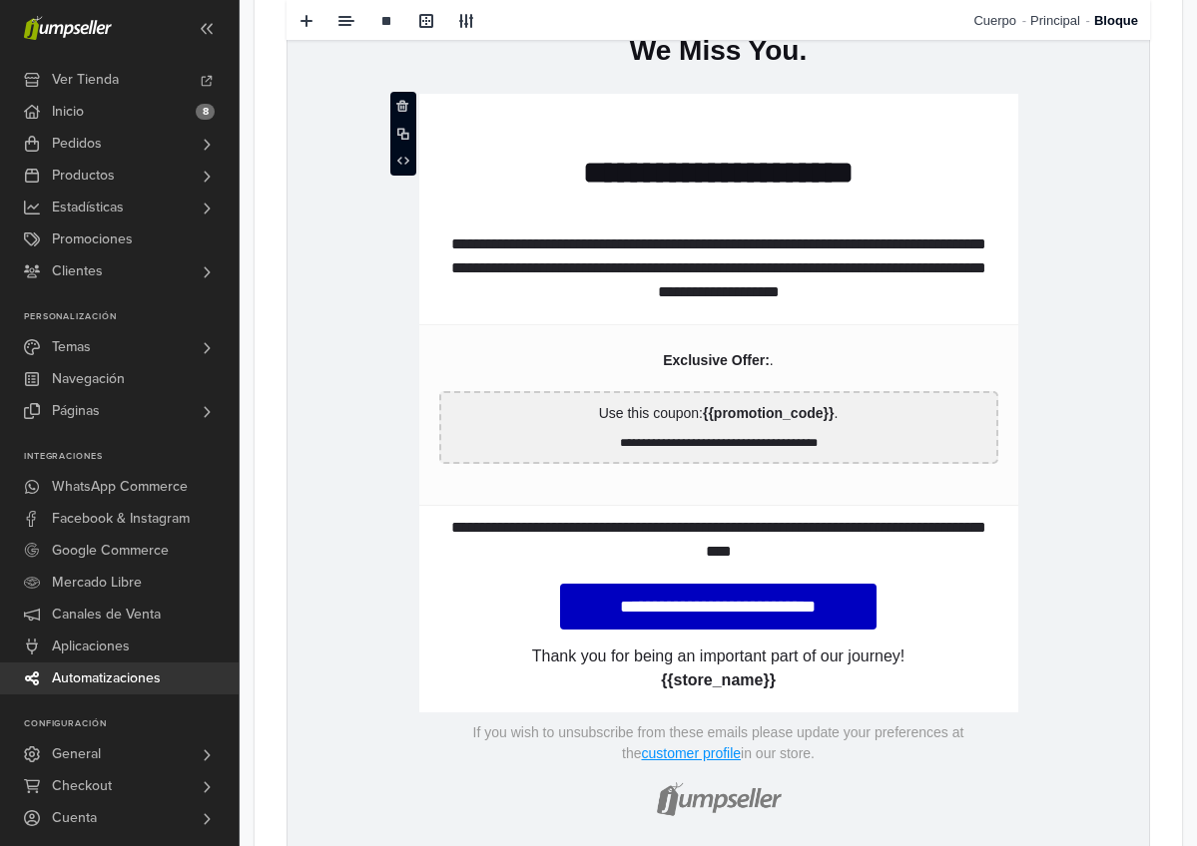
click at [672, 139] on td "**********" at bounding box center [718, 153] width 599 height 118
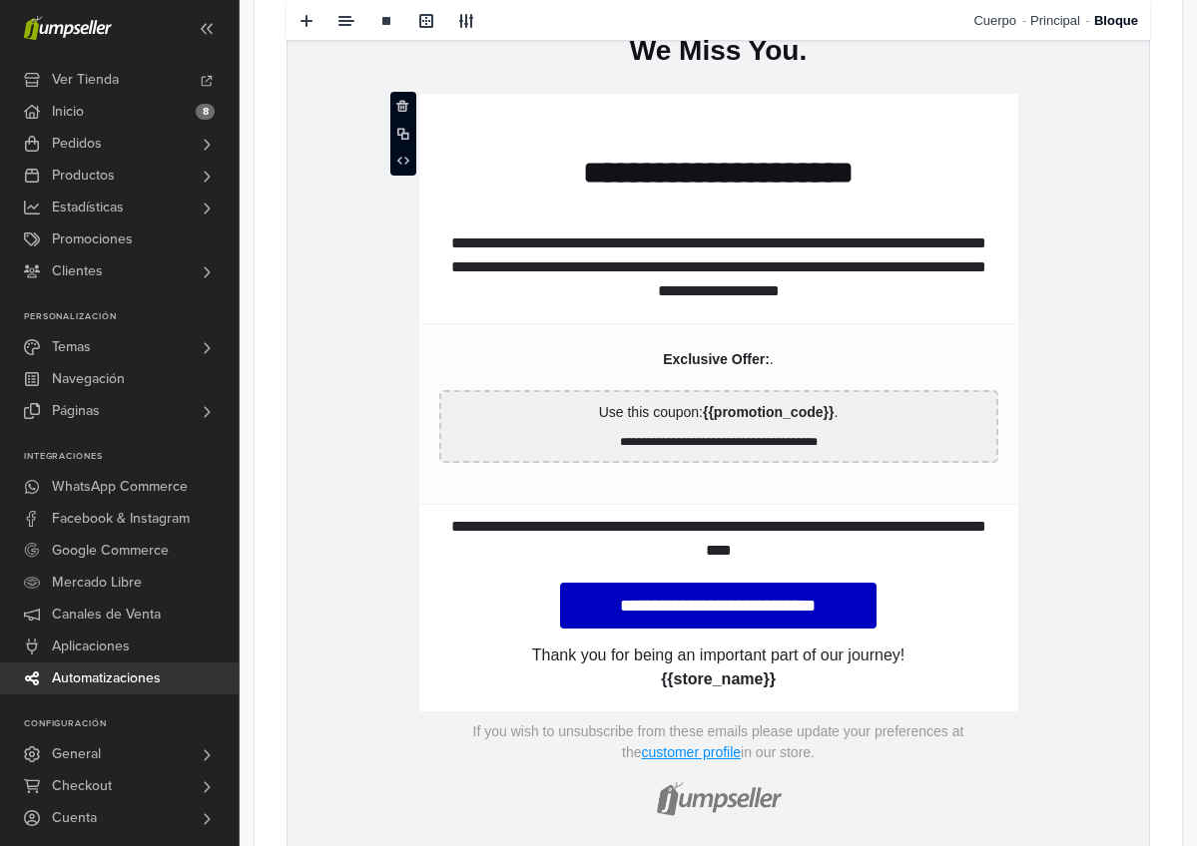
click at [672, 149] on td "**********" at bounding box center [718, 153] width 599 height 118
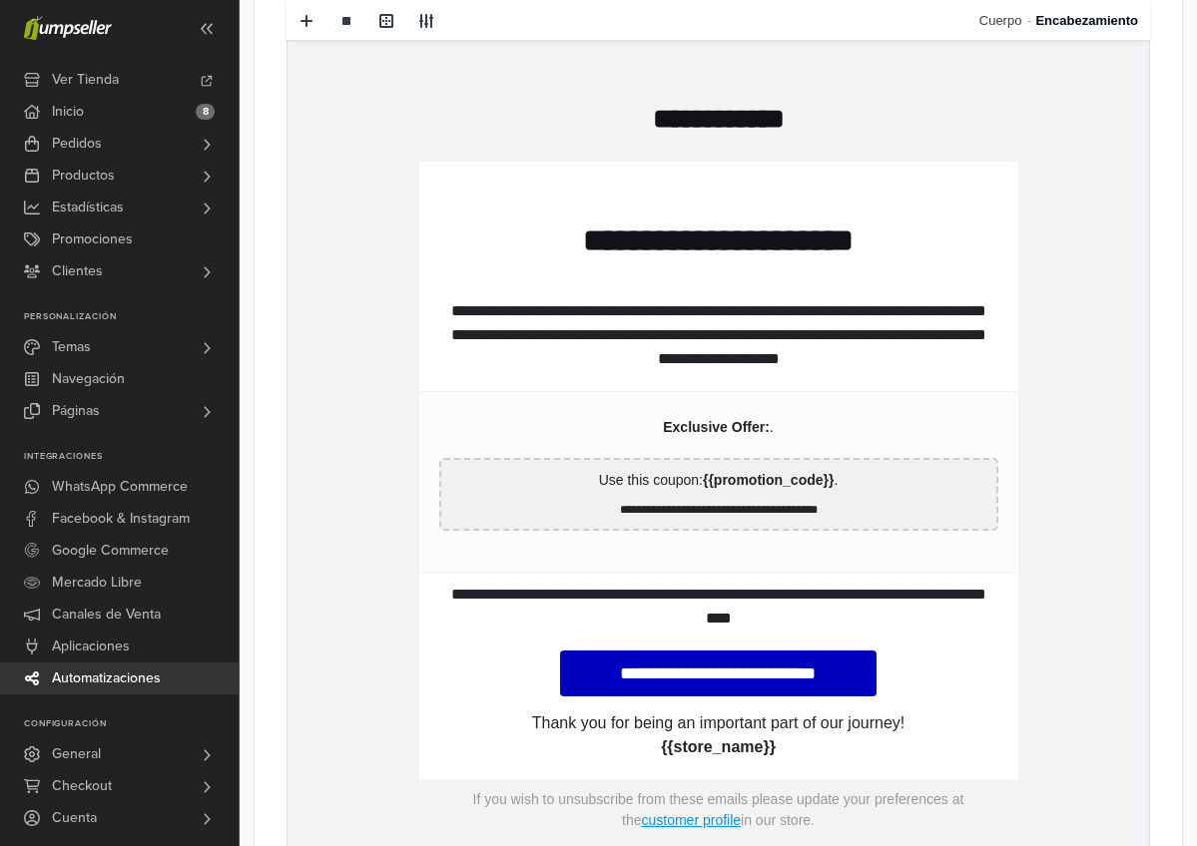
click at [678, 148] on td "**********" at bounding box center [718, 95] width 599 height 131
click at [681, 129] on p "**********" at bounding box center [718, 118] width 559 height 36
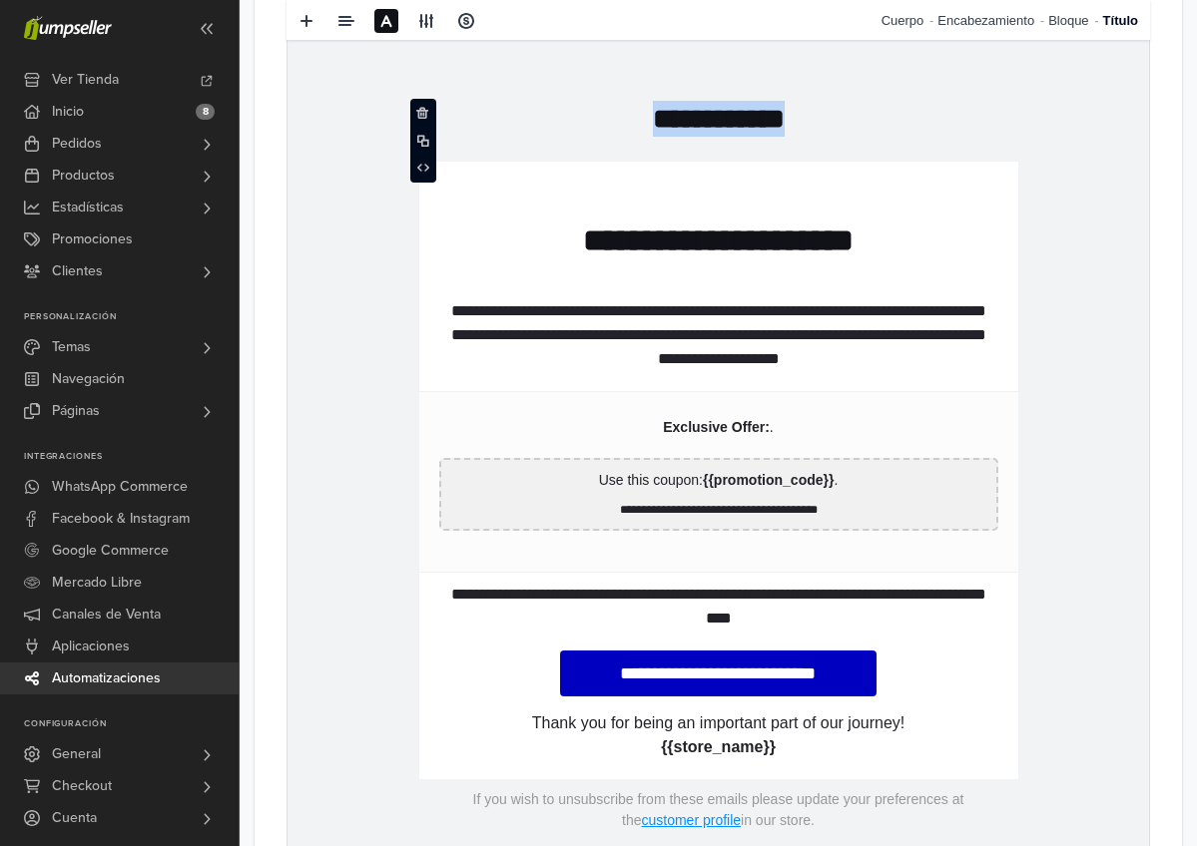
click at [681, 129] on p "**********" at bounding box center [718, 118] width 559 height 36
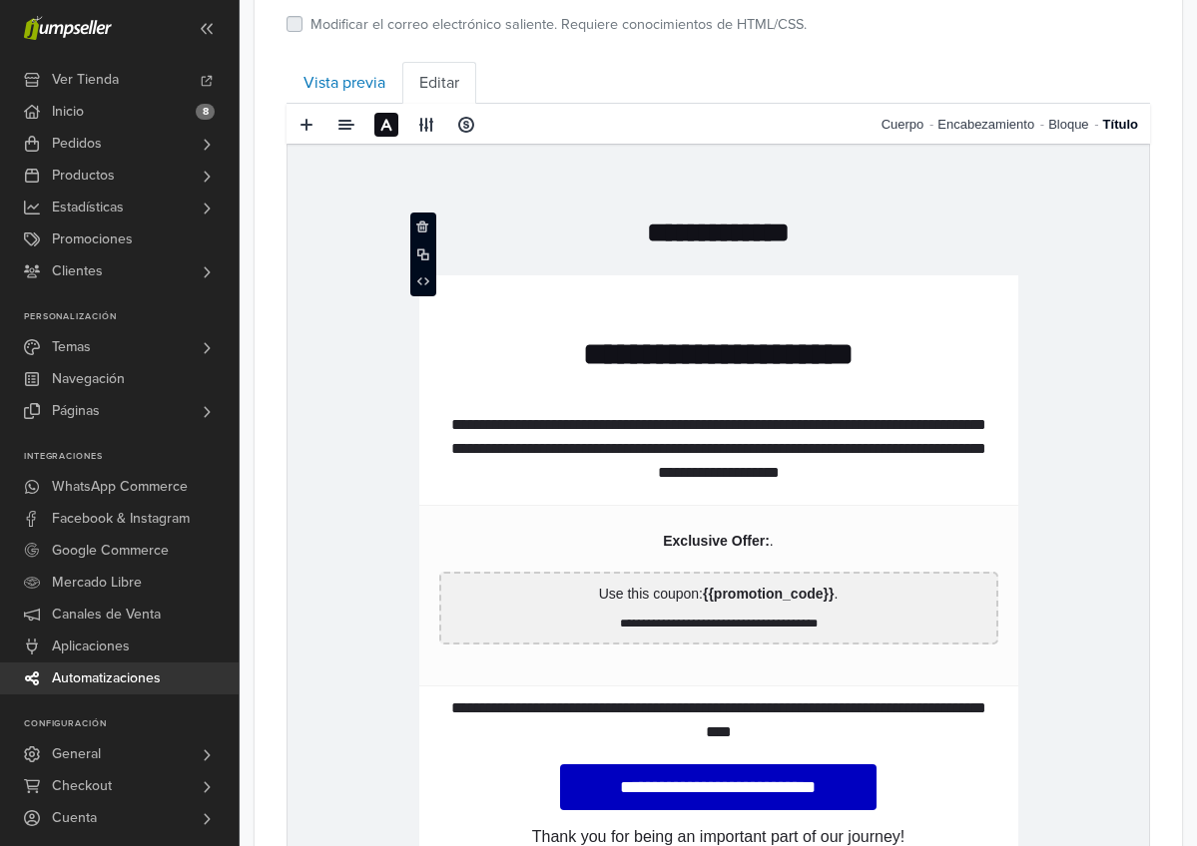
scroll to position [799, 0]
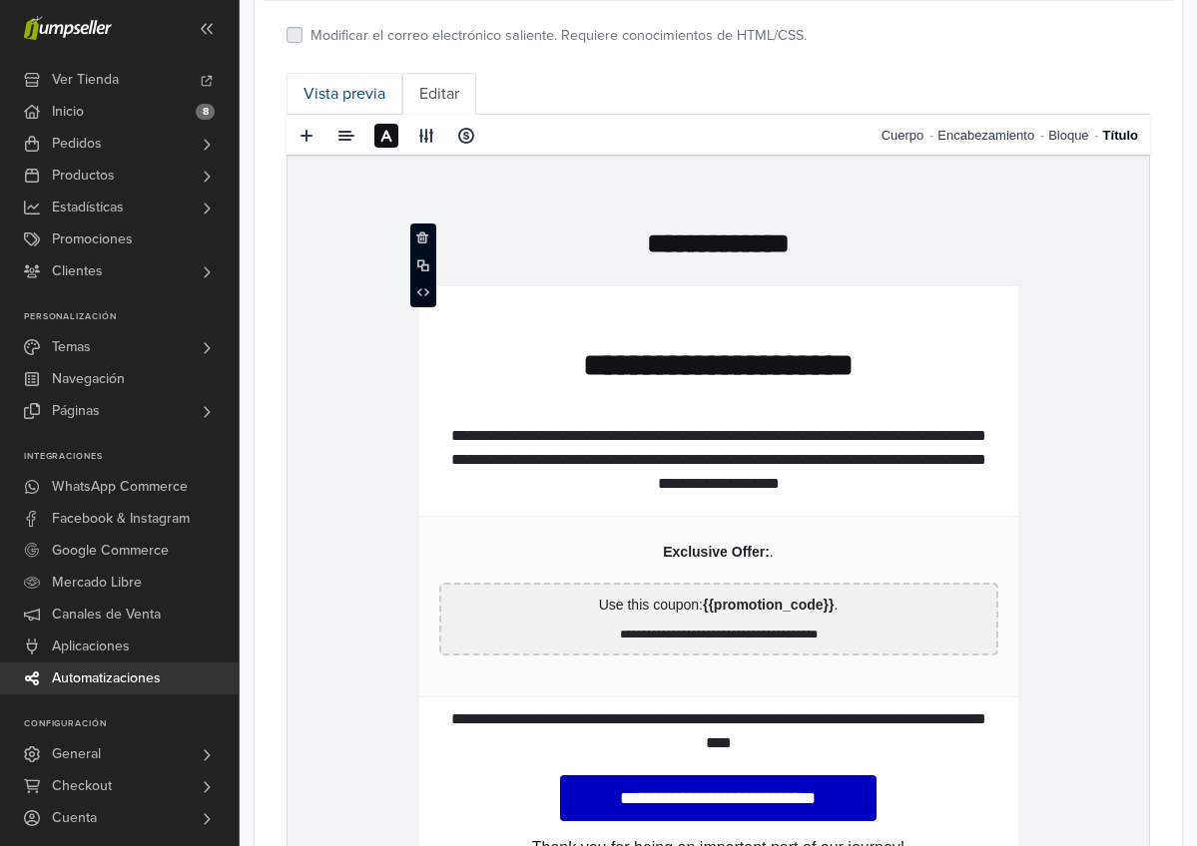
click at [343, 90] on link "Vista previa" at bounding box center [344, 94] width 116 height 42
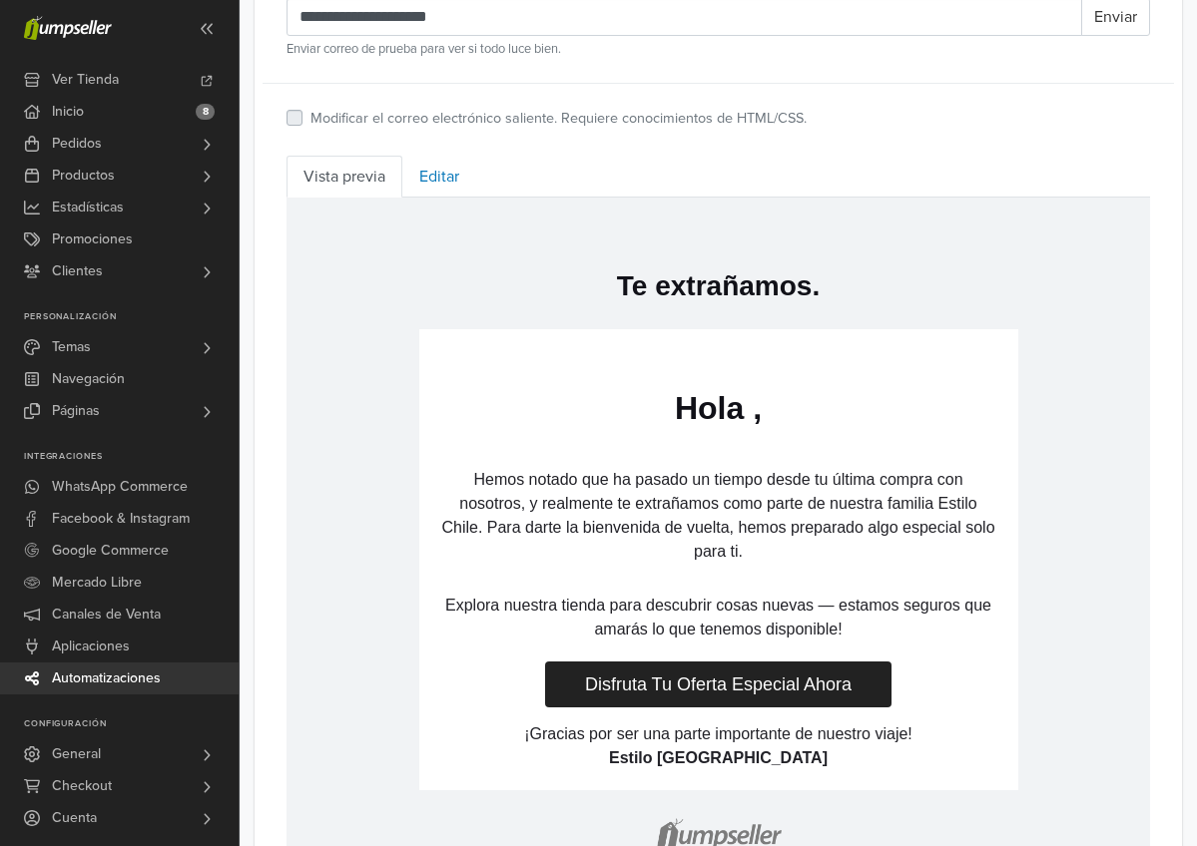
scroll to position [717, 0]
drag, startPoint x: 772, startPoint y: 759, endPoint x: 555, endPoint y: 721, distance: 221.0
click at [555, 721] on td "¡Gracias por ser una parte importante de nuestro viaje! Estilo [GEOGRAPHIC_DATA]" at bounding box center [718, 751] width 599 height 78
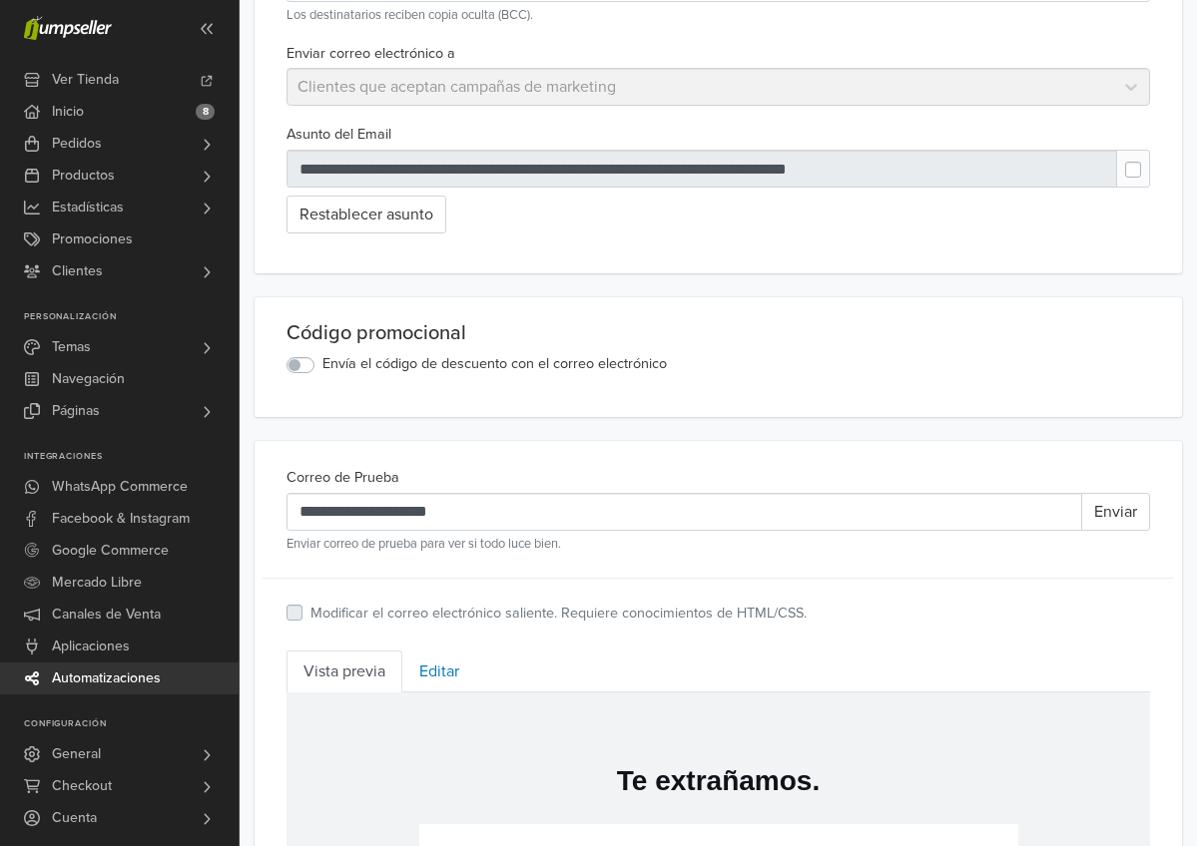
scroll to position [216, 0]
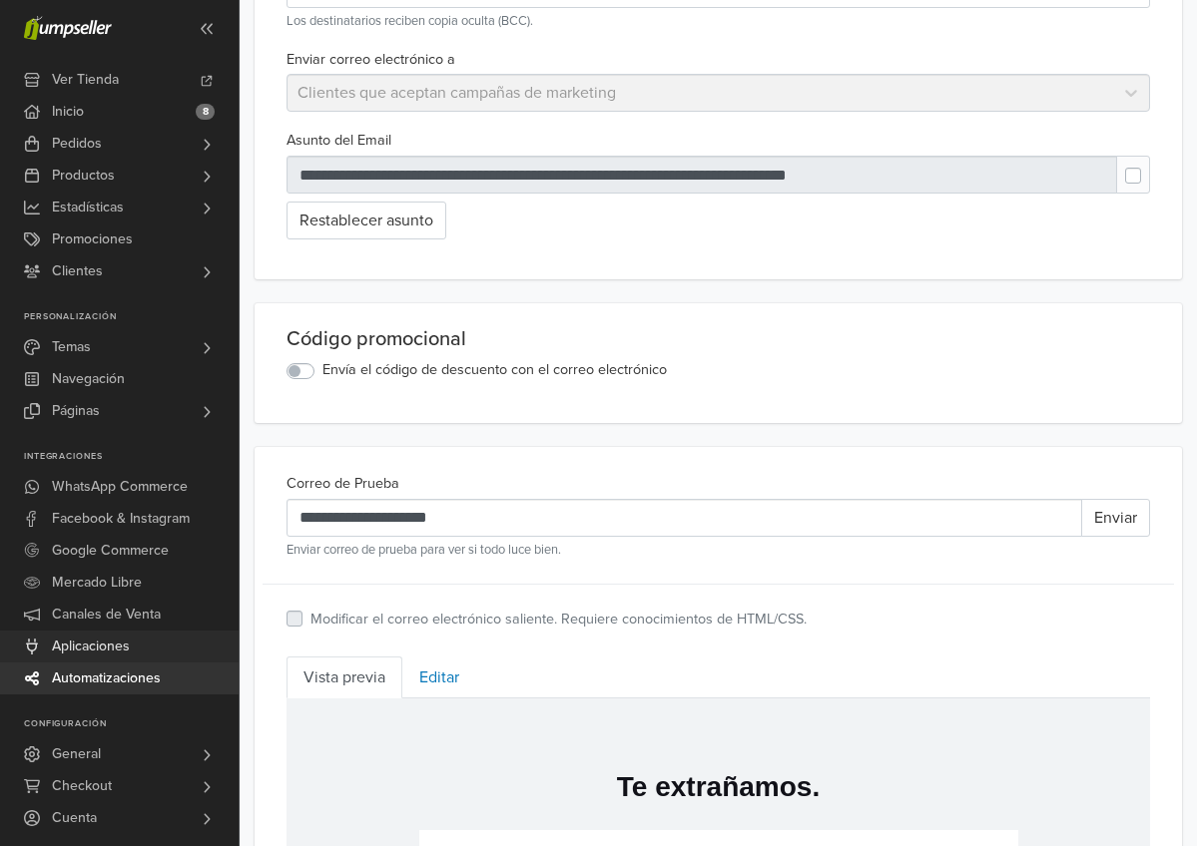
click at [111, 647] on span "Aplicaciones" at bounding box center [91, 647] width 78 height 32
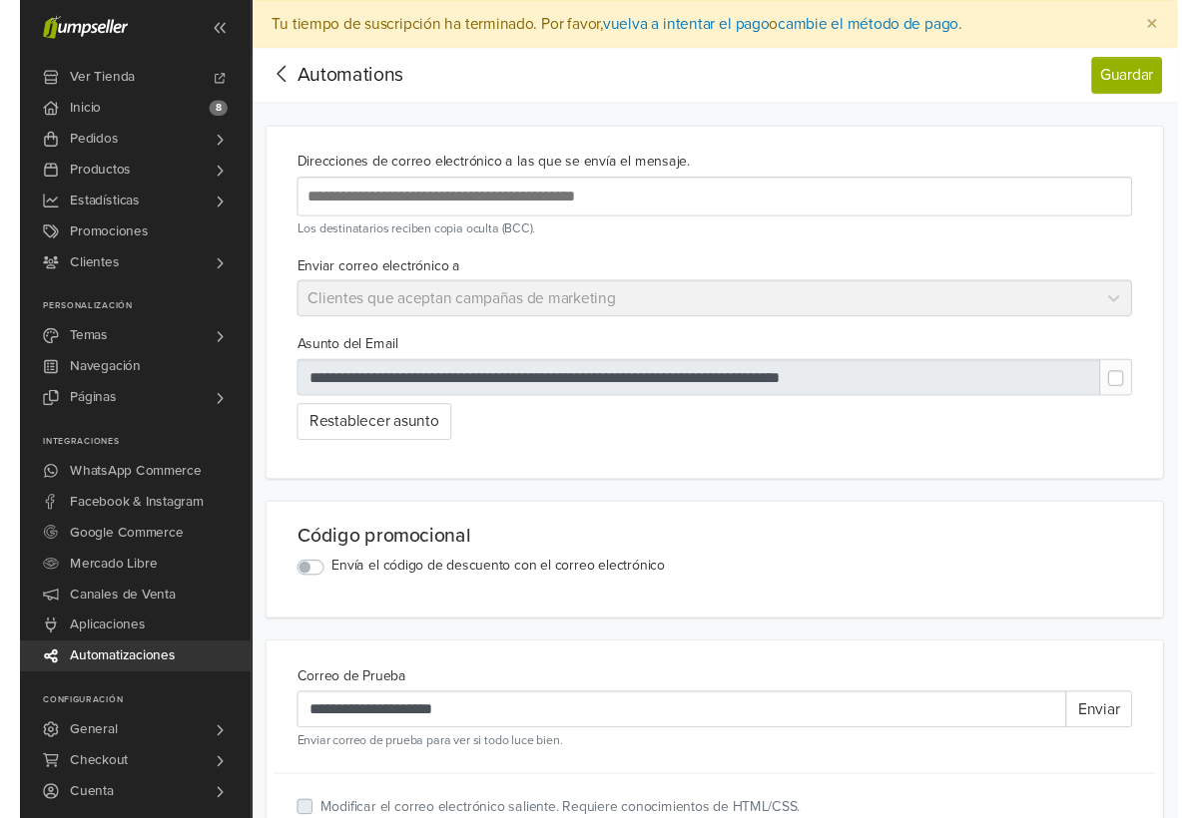
scroll to position [0, 0]
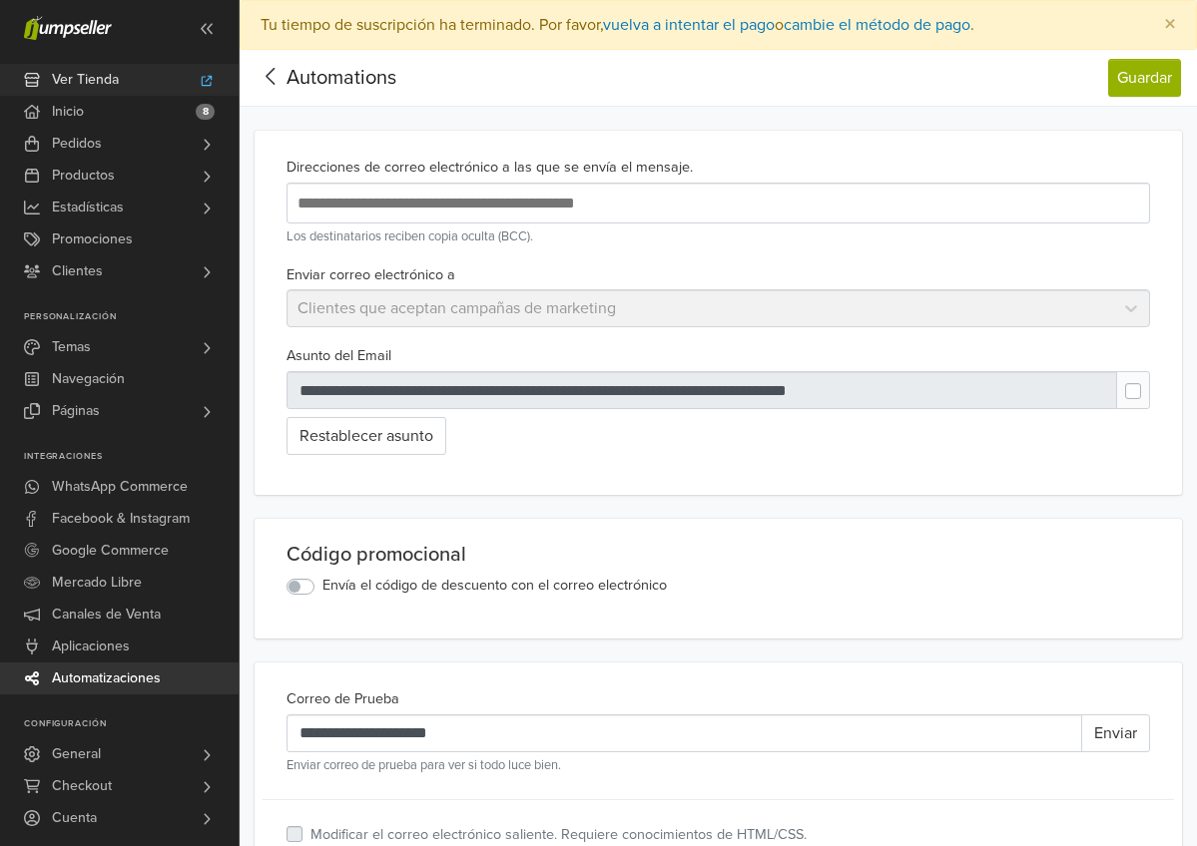
click at [136, 79] on link "Ver Tienda" at bounding box center [119, 80] width 239 height 32
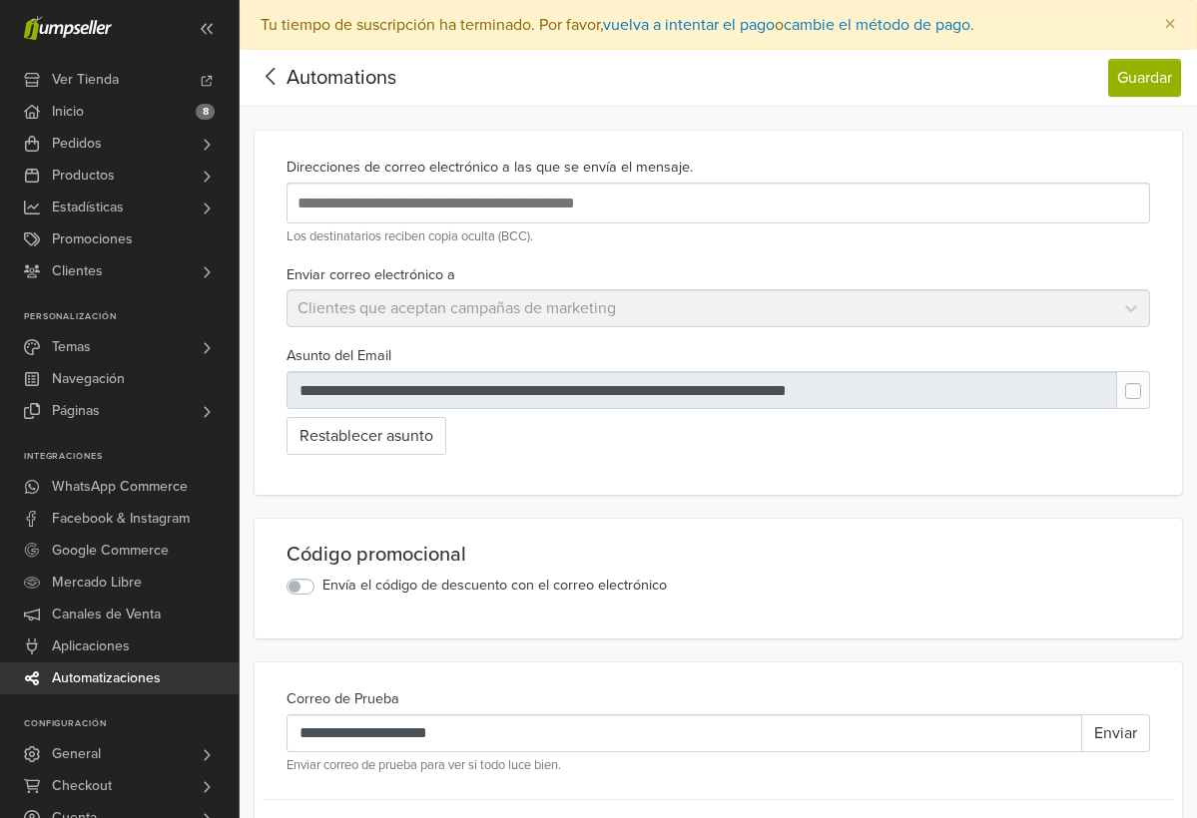
click at [284, 78] on icon at bounding box center [270, 76] width 31 height 25
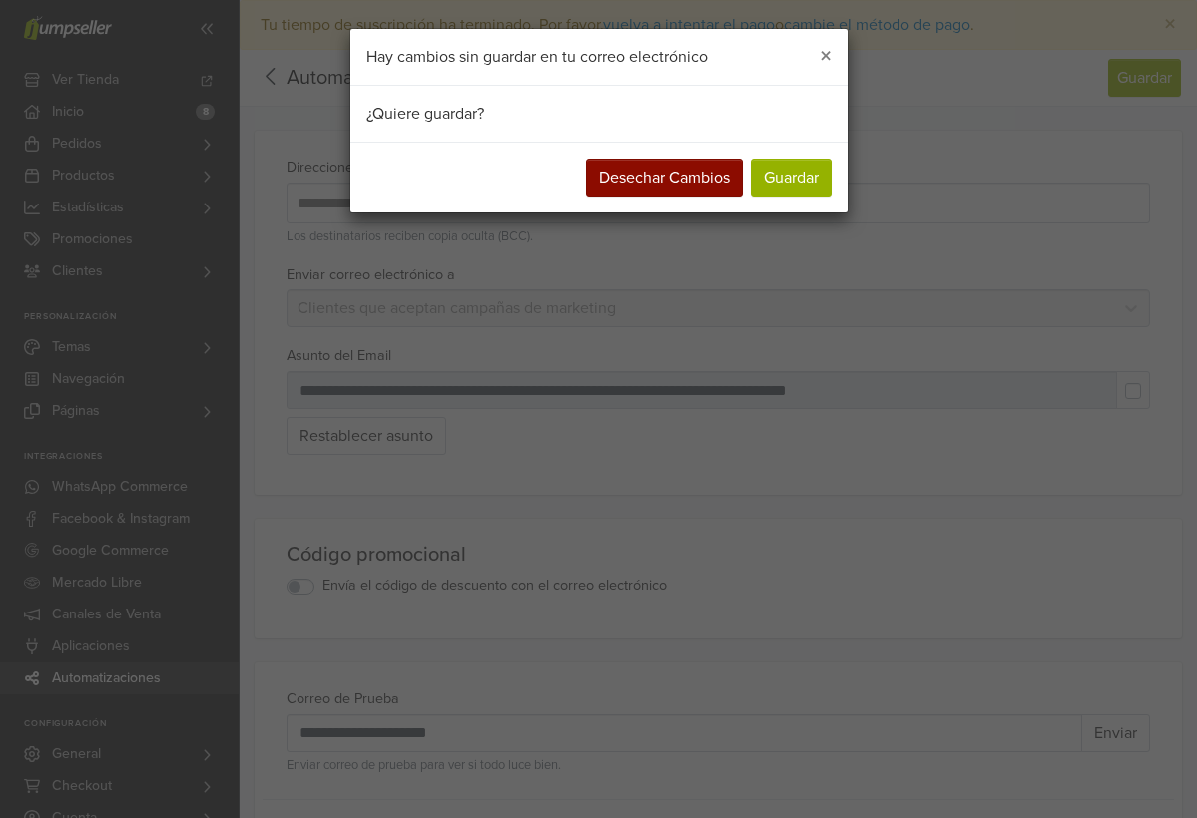
click at [678, 174] on button "Desechar Cambios" at bounding box center [664, 178] width 157 height 38
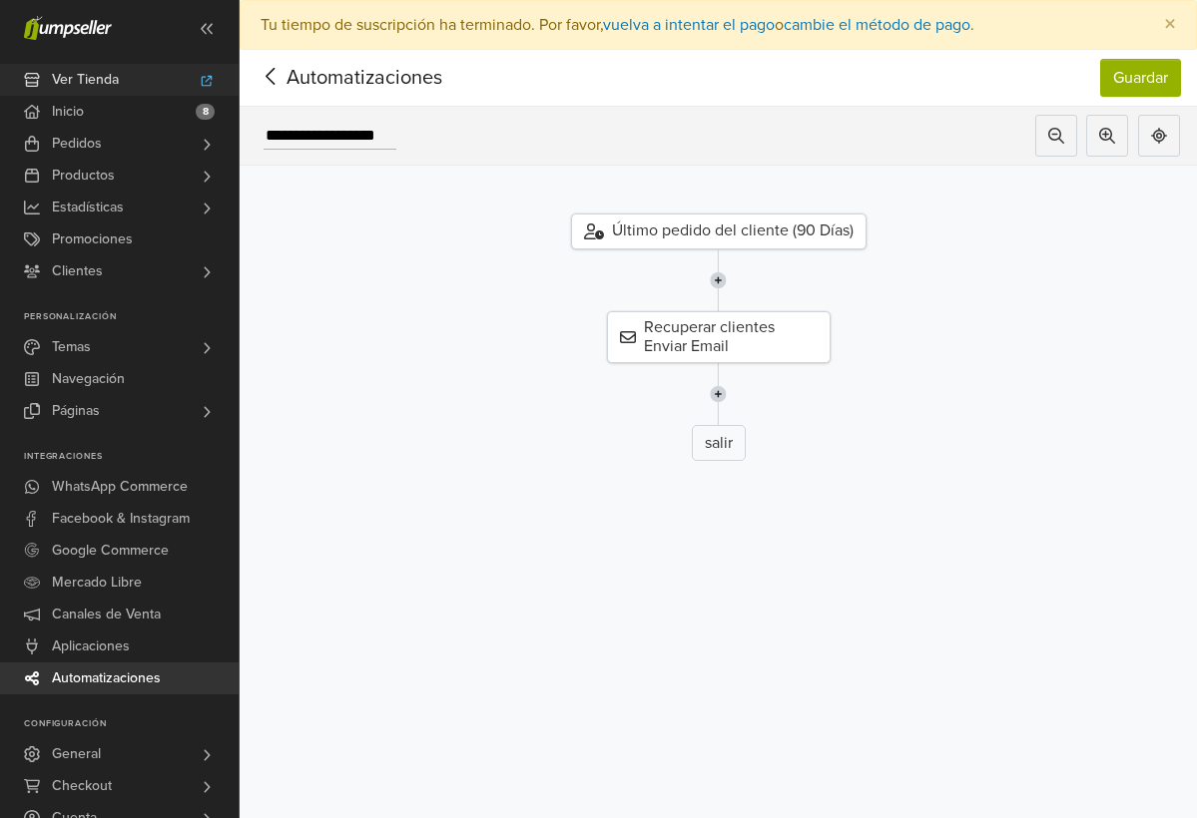
click at [123, 83] on link "Ver Tienda" at bounding box center [119, 80] width 239 height 32
